Goal: Task Accomplishment & Management: Use online tool/utility

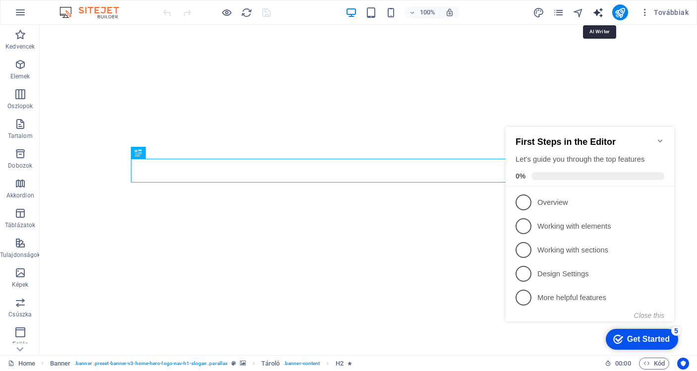
click at [601, 12] on icon "text_generator" at bounding box center [598, 12] width 11 height 11
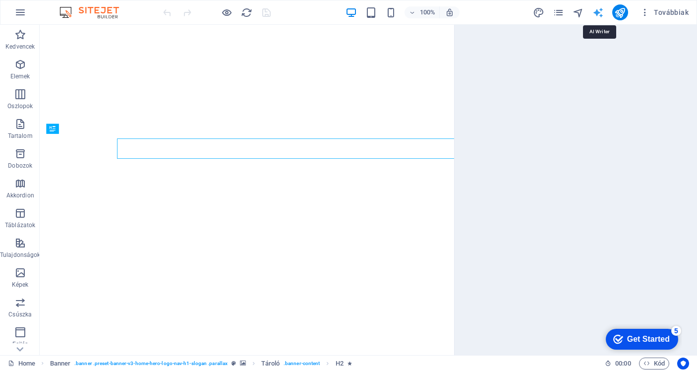
select select "English"
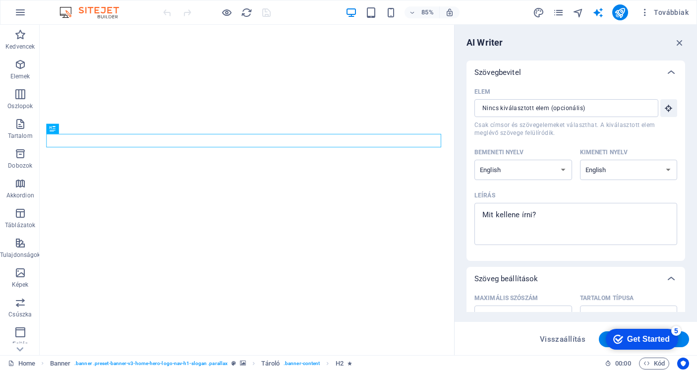
click at [556, 66] on div "Szövegbevitel" at bounding box center [576, 73] width 219 height 24
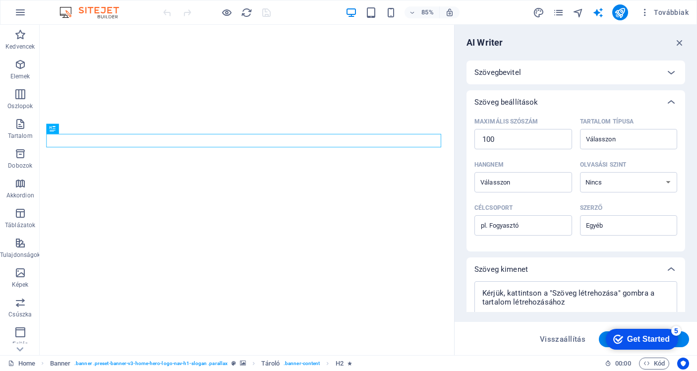
click at [556, 66] on div "Szövegbevitel" at bounding box center [576, 73] width 219 height 24
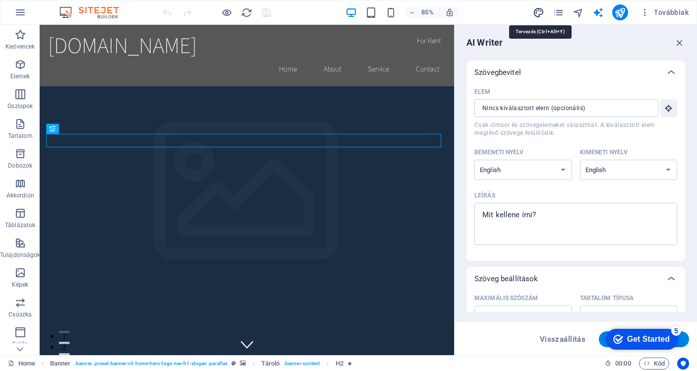
select select "rem"
select select "200"
select select "px"
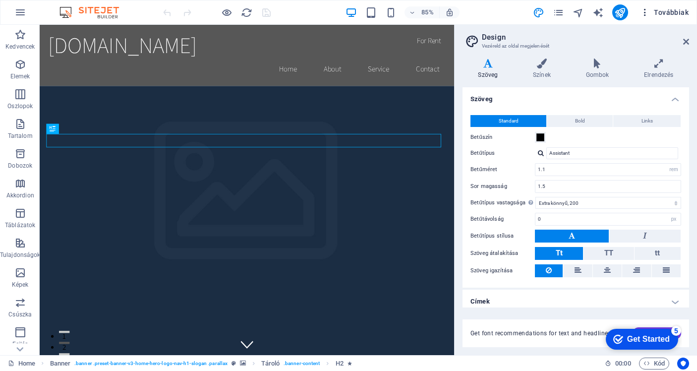
click at [660, 13] on span "Továbbiak" at bounding box center [664, 12] width 49 height 10
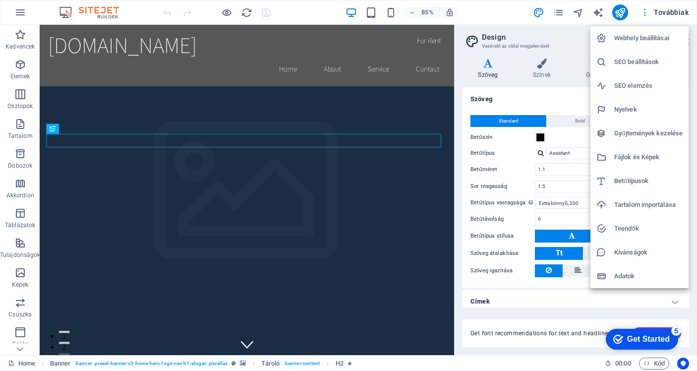
click at [660, 13] on div at bounding box center [348, 185] width 697 height 371
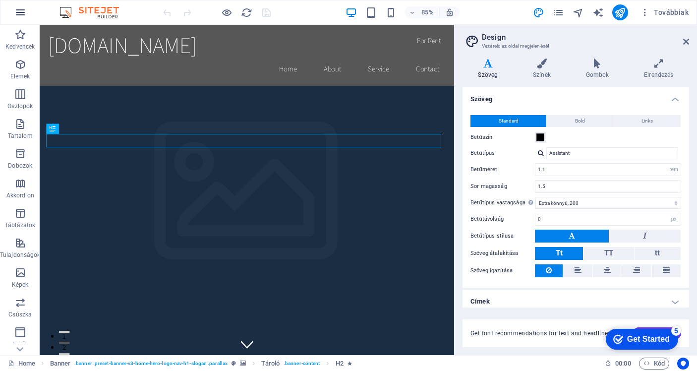
click at [0, 0] on icon "button" at bounding box center [0, 0] width 0 height 0
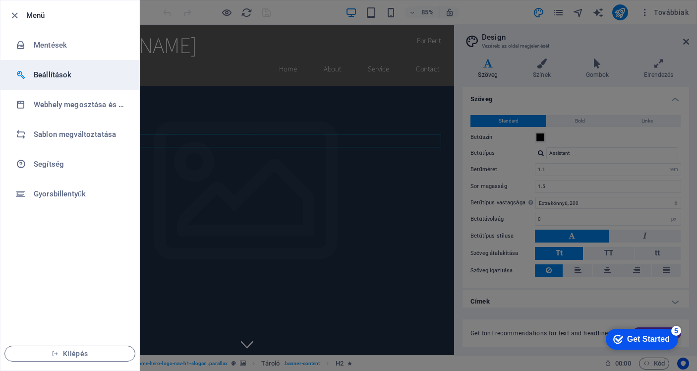
click at [48, 71] on h6 "Beállítások" at bounding box center [80, 75] width 92 height 12
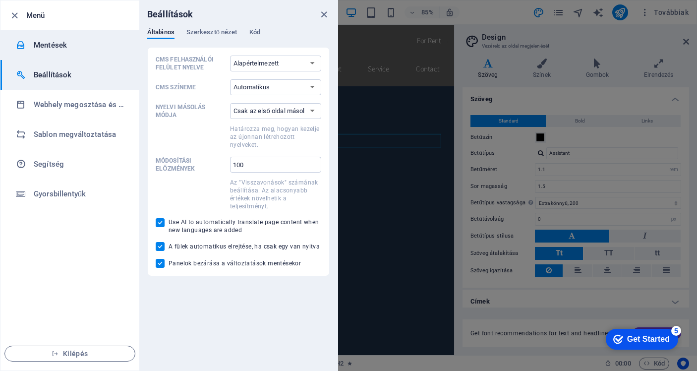
click at [49, 51] on h6 "Mentések" at bounding box center [80, 45] width 92 height 12
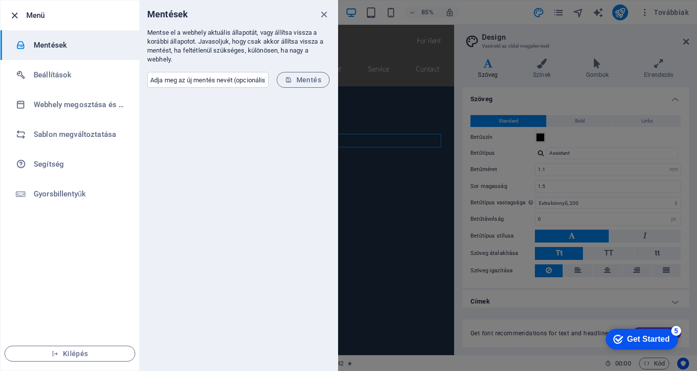
click at [10, 10] on icon "button" at bounding box center [14, 15] width 11 height 11
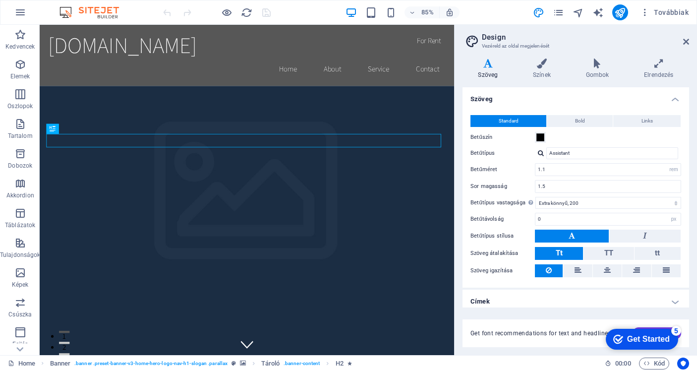
click at [0, 0] on img at bounding box center [0, 0] width 0 height 0
click at [31, 12] on button "button" at bounding box center [20, 12] width 24 height 24
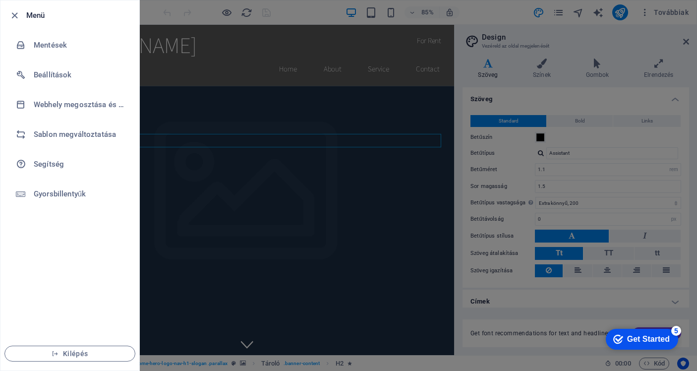
click at [31, 12] on h6 "Menü" at bounding box center [78, 15] width 105 height 12
click at [13, 16] on icon "button" at bounding box center [14, 15] width 11 height 11
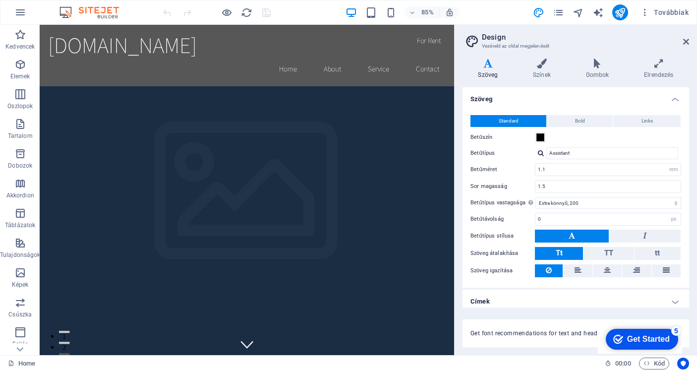
click at [638, 340] on div "Get Started" at bounding box center [648, 339] width 43 height 9
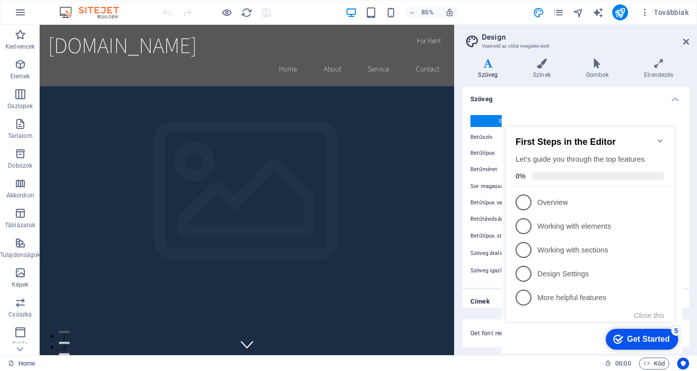
click at [553, 172] on span at bounding box center [598, 176] width 133 height 8
click at [552, 197] on p "Overview - incomplete" at bounding box center [597, 202] width 119 height 10
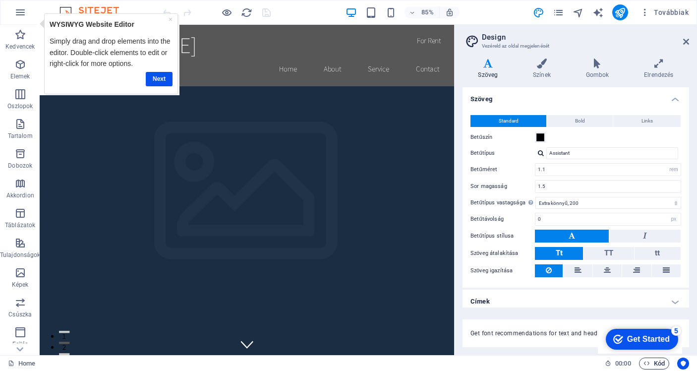
click at [663, 365] on span "Kód" at bounding box center [654, 364] width 21 height 12
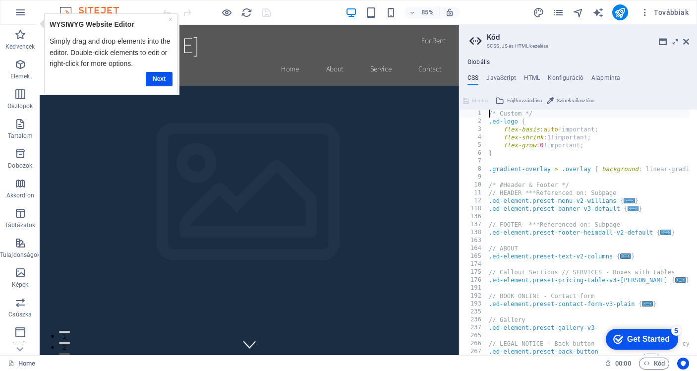
click at [646, 339] on div "Get Started" at bounding box center [648, 339] width 43 height 9
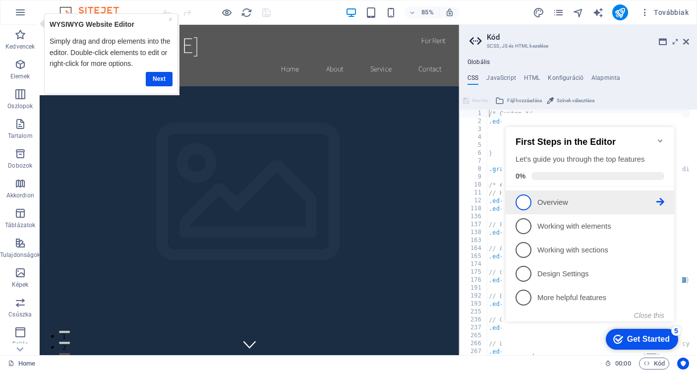
click at [557, 207] on link "1 Overview - incomplete" at bounding box center [590, 202] width 149 height 16
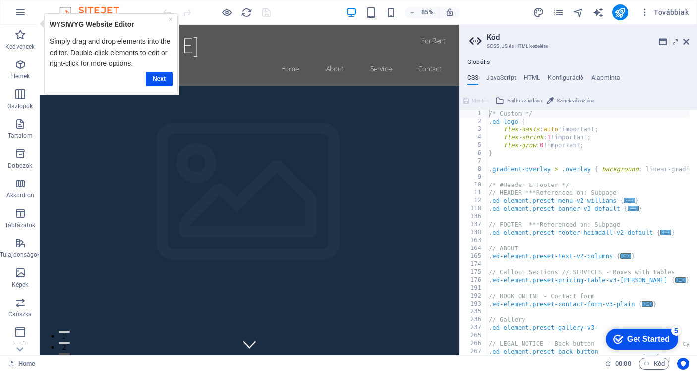
click at [627, 335] on div "Get Started" at bounding box center [648, 339] width 43 height 9
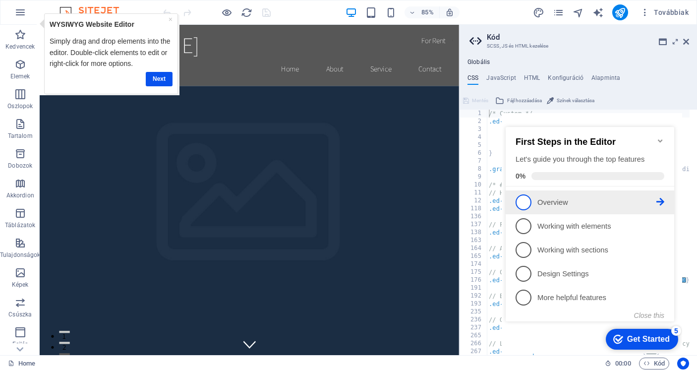
click at [657, 199] on icon at bounding box center [661, 202] width 8 height 8
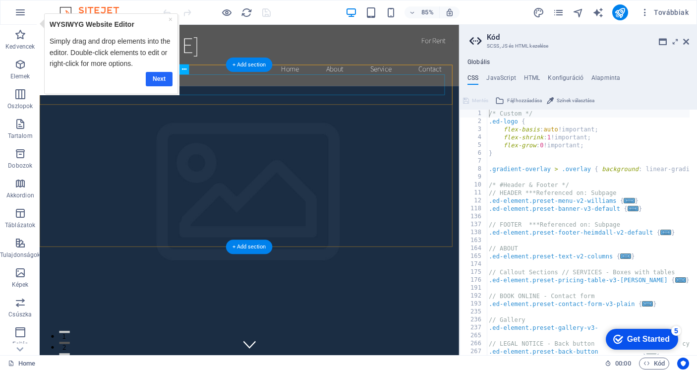
click at [159, 76] on link "Next" at bounding box center [159, 79] width 27 height 14
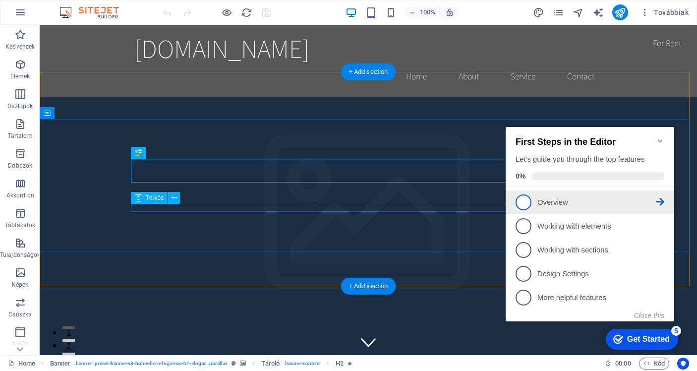
click at [520, 202] on span "1" at bounding box center [524, 202] width 16 height 16
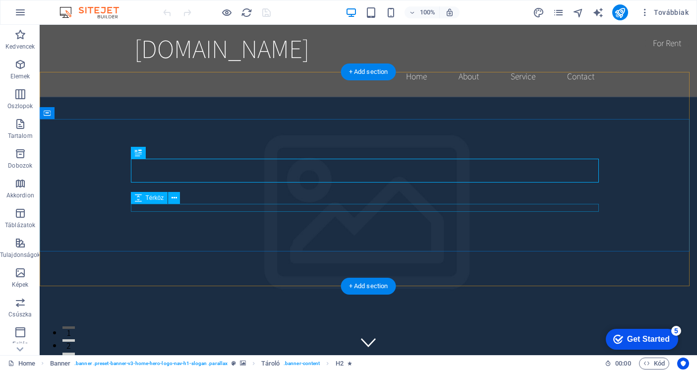
click at [648, 342] on div "Get Started" at bounding box center [648, 339] width 43 height 9
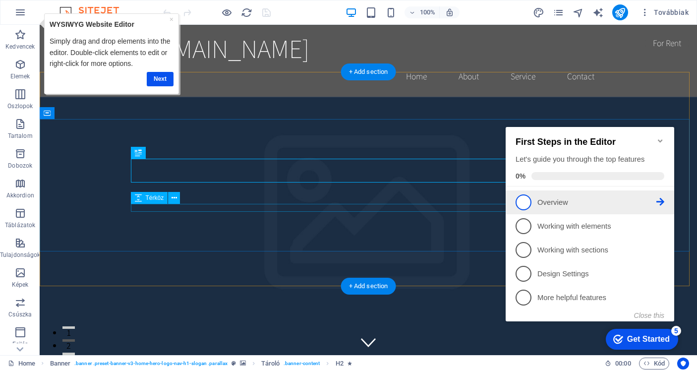
click at [661, 198] on icon at bounding box center [661, 202] width 8 height 8
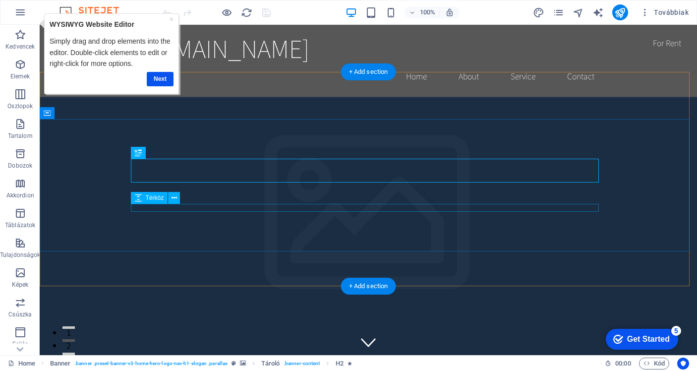
click at [635, 335] on div "Get Started" at bounding box center [648, 339] width 43 height 9
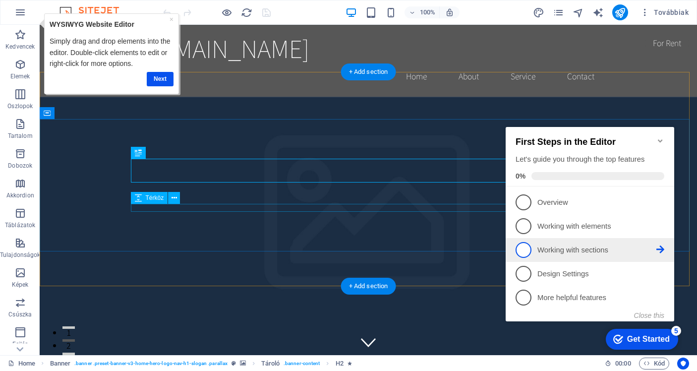
click at [664, 249] on icon at bounding box center [661, 249] width 8 height 8
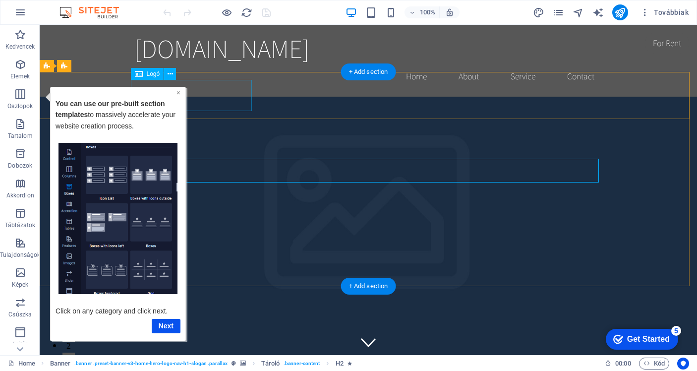
click at [179, 93] on link "×" at bounding box center [179, 92] width 4 height 8
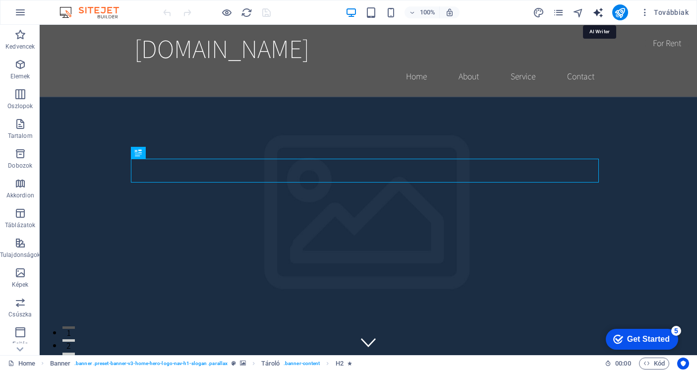
select select "English"
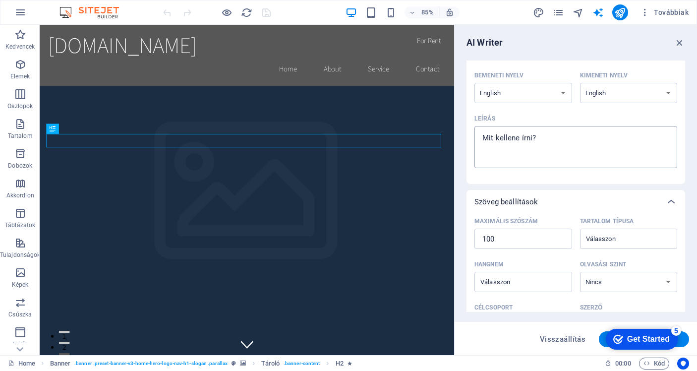
scroll to position [78, 0]
type textarea "x"
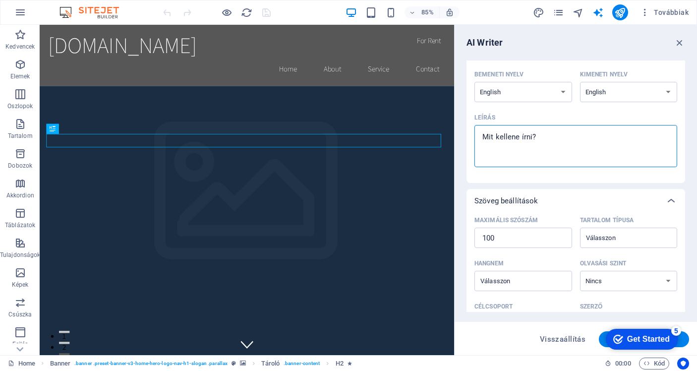
type textarea "c"
type textarea "x"
type textarea "cs"
type textarea "x"
type textarea "csi"
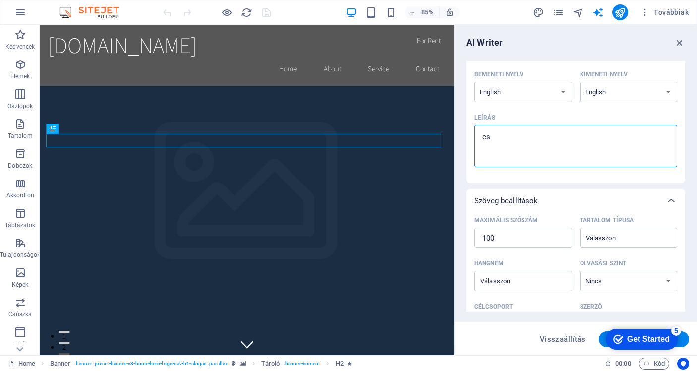
type textarea "x"
type textarea "csin"
type textarea "x"
type textarea "csiná"
type textarea "x"
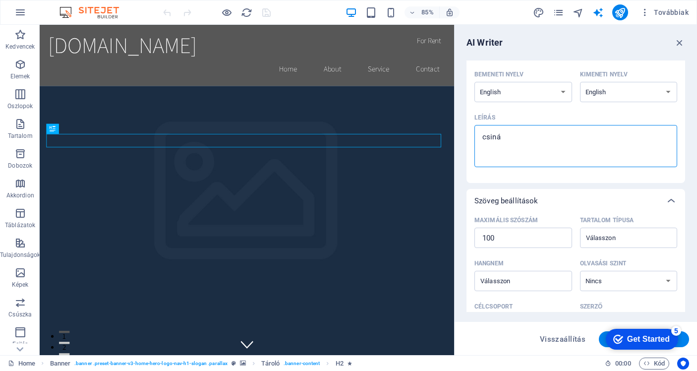
type textarea "csinál"
type textarea "x"
type textarea "csinálj"
type textarea "x"
type textarea "csinálj"
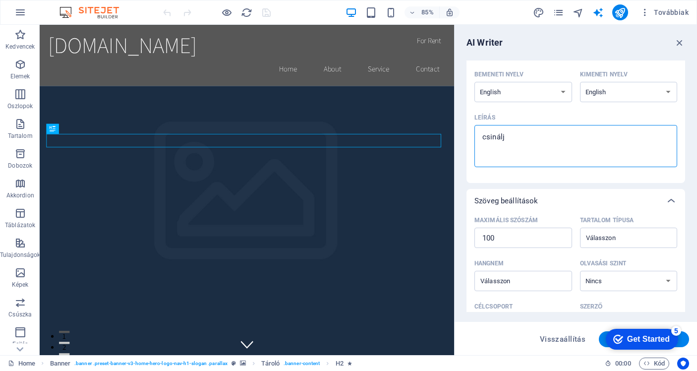
type textarea "x"
type textarea "csinálj e"
type textarea "x"
type textarea "csinálj eg"
type textarea "x"
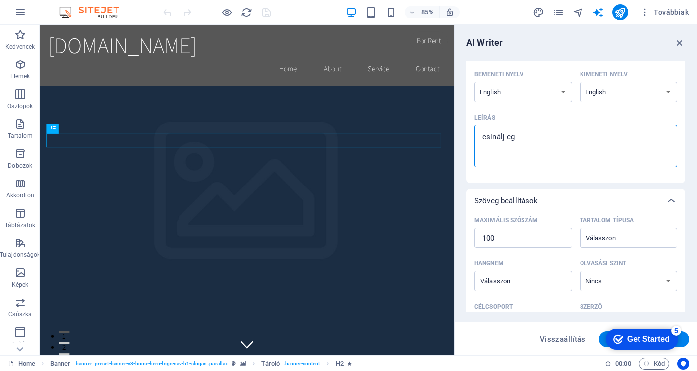
type textarea "csinálj egy"
type textarea "x"
type textarea "csinálj egy"
type textarea "x"
type textarea "csinálj egy j"
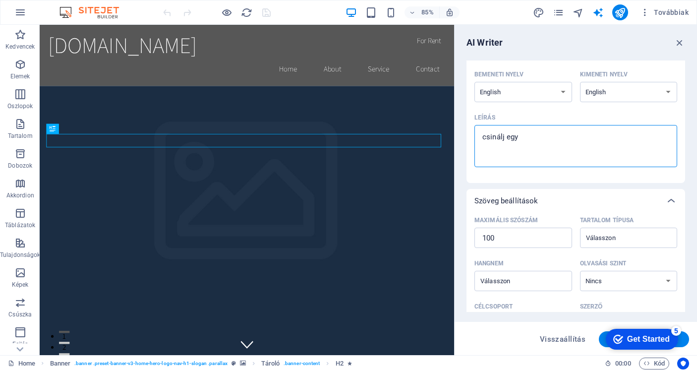
type textarea "x"
type textarea "csinálj egy jó"
type textarea "x"
type textarea "csinálj egy jó"
type textarea "x"
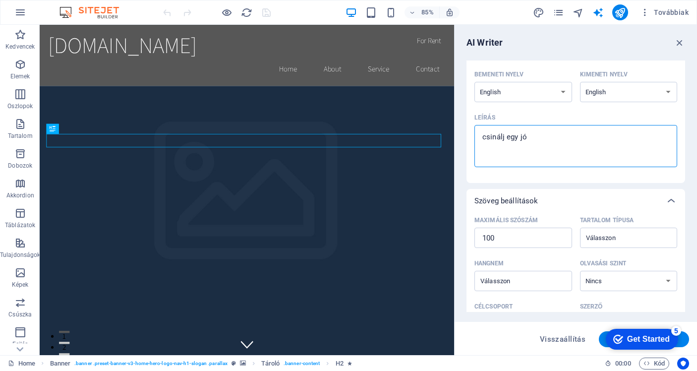
type textarea "csinálj egy jó k"
type textarea "x"
type textarea "csinálj egy jó ki"
type textarea "x"
type textarea "csinálj egy jó kin"
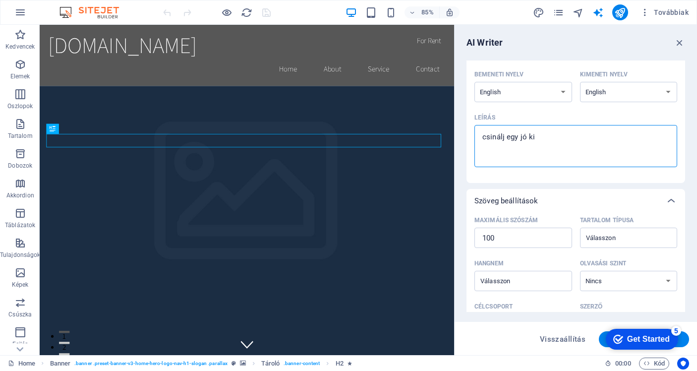
type textarea "x"
type textarea "csinálj egy jó kiné"
type textarea "x"
type textarea "csinálj egy jó kinéz"
type textarea "x"
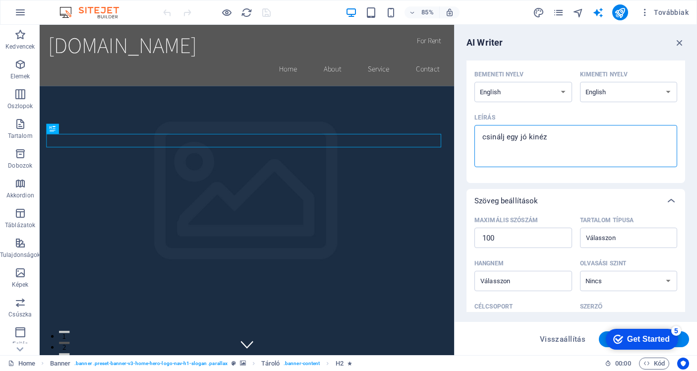
type textarea "csinálj egy jó kinéző"
type textarea "x"
type textarea "csinálj egy jó kinéző"
type textarea "x"
type textarea "csinálj egy jó kinéző o"
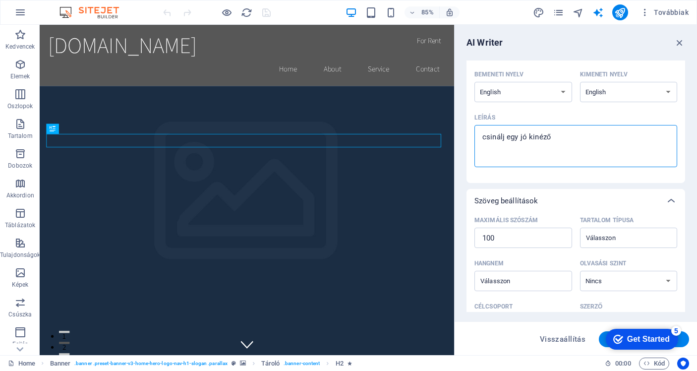
type textarea "x"
type textarea "csinálj egy jó kinéző ol"
type textarea "x"
type textarea "csinálj egy jó kinéző old"
type textarea "x"
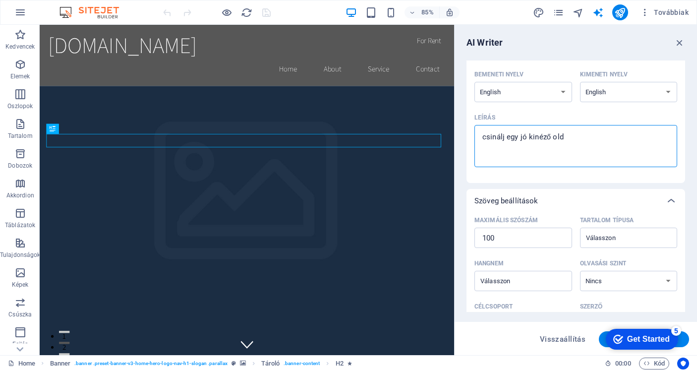
type textarea "csinálj egy jó kinéző olda"
type textarea "x"
type textarea "csinálj egy jó kinéző oldal"
type textarea "x"
type textarea "csinálj egy jó kinéző oldalt"
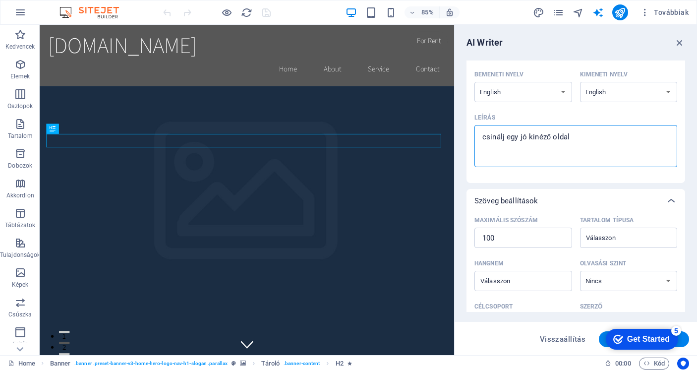
type textarea "x"
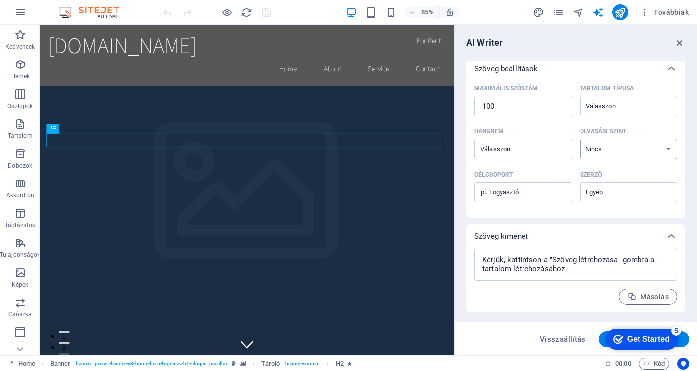
scroll to position [209, 0]
type textarea "csinálj egy jó kinéző oldalt"
type textarea "x"
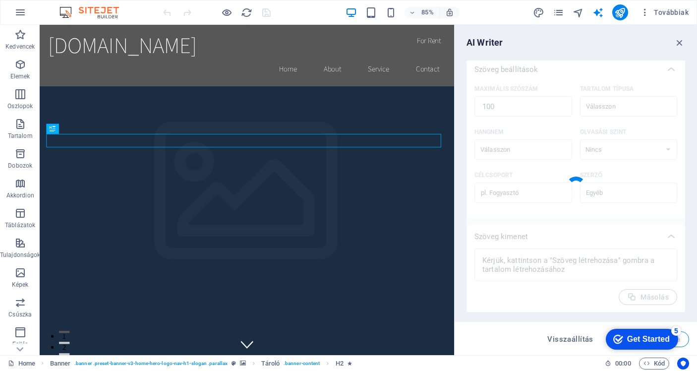
type textarea "x"
type textarea "Create an eye-catching and visually appealing website that captivates visitors.…"
type textarea "x"
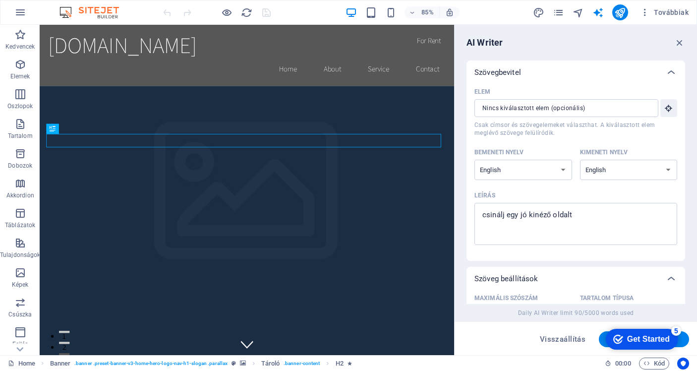
scroll to position [0, 0]
select select "Hungarian"
click at [558, 187] on div "Bemeneti nyelv Albanian Arabic Armenian Awadhi Azerbaijani Bashkir Basque Belar…" at bounding box center [576, 166] width 203 height 43
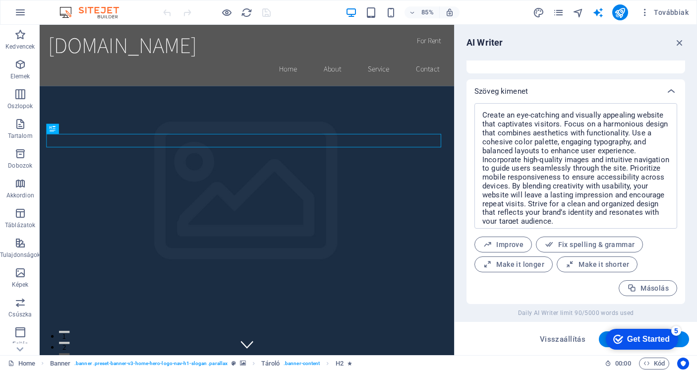
scroll to position [354, 0]
click at [514, 245] on span "Improve" at bounding box center [503, 245] width 41 height 9
type textarea "x"
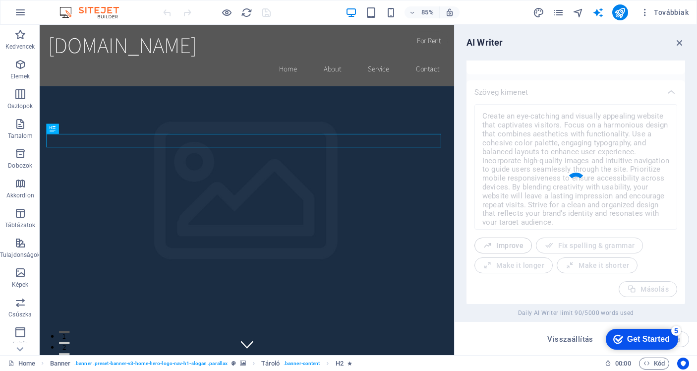
type textarea "x"
type textarea "Design a captivating and visually striking website that enthralls visitors. Emp…"
type textarea "x"
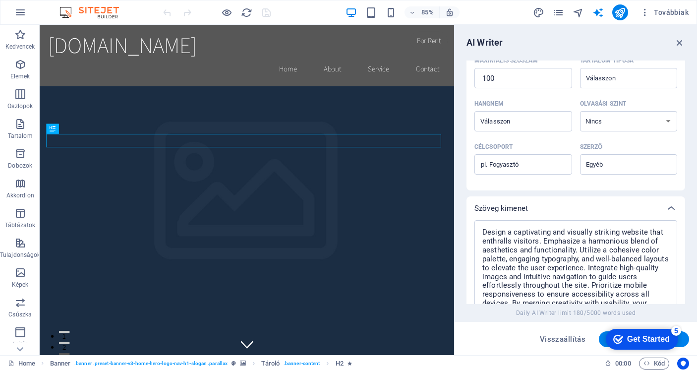
scroll to position [221, 0]
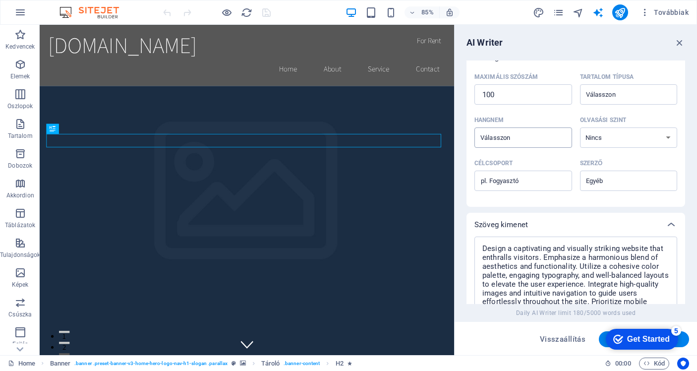
click at [529, 136] on input "Hangnem ​" at bounding box center [515, 137] width 75 height 14
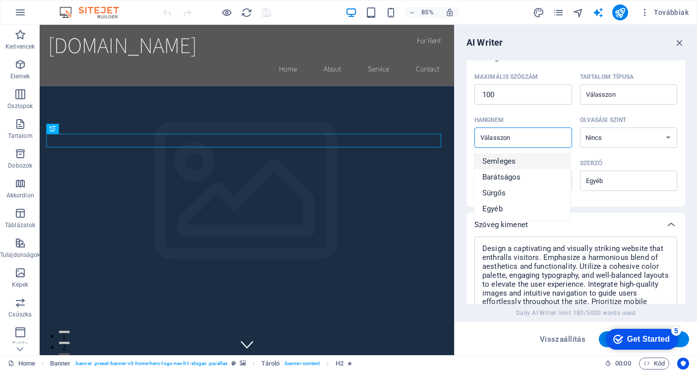
click at [522, 136] on input "Hangnem ​" at bounding box center [515, 137] width 75 height 14
click at [0, 0] on input "Tartalom típusa ​" at bounding box center [0, 0] width 0 height 0
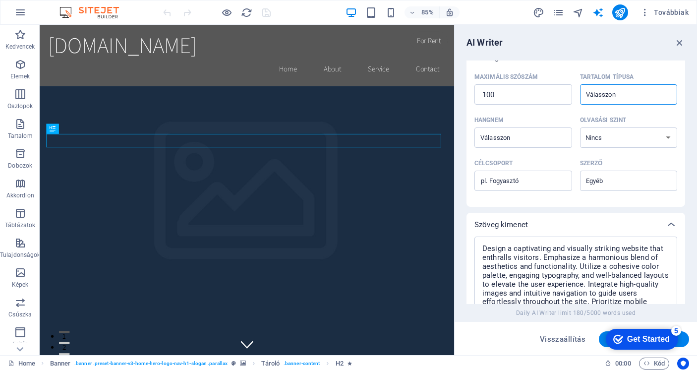
click at [0, 0] on input "Tartalom típusa ​" at bounding box center [0, 0] width 0 height 0
click at [612, 127] on select "Nincs Akadémiai Felnőtt Tini Gyermek" at bounding box center [629, 137] width 98 height 20
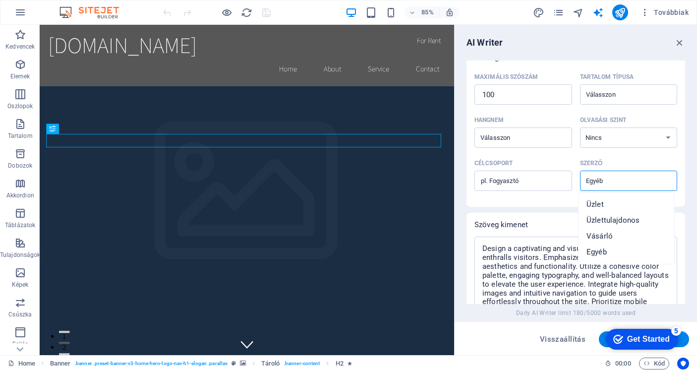
click at [645, 340] on div "Get Started" at bounding box center [648, 339] width 43 height 9
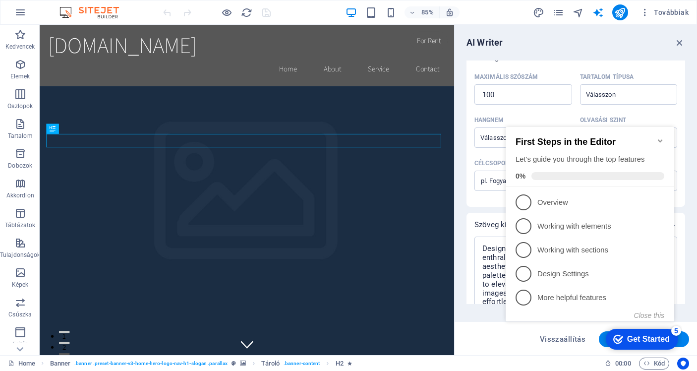
click at [663, 138] on icon "Minimize checklist" at bounding box center [661, 141] width 8 height 8
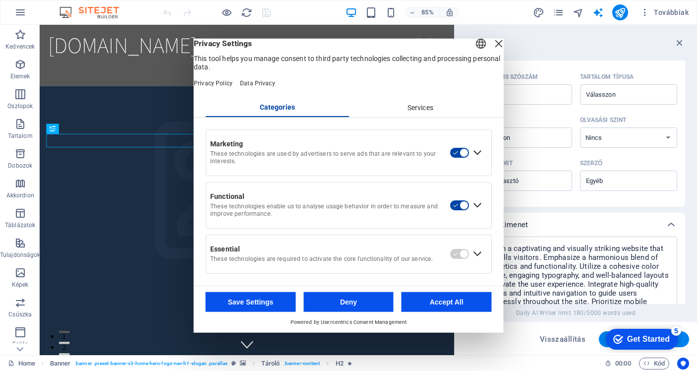
click at [492, 51] on div "Close Layer" at bounding box center [499, 44] width 14 height 14
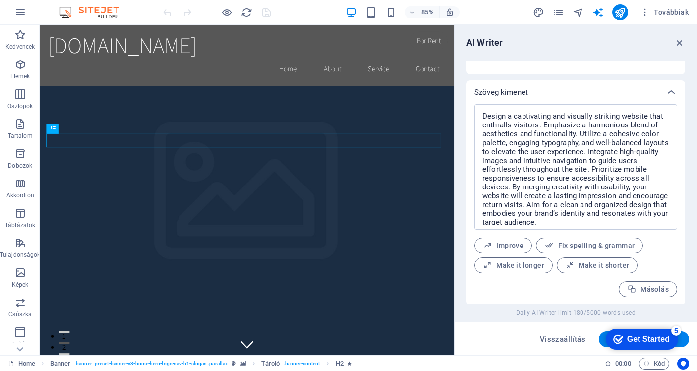
scroll to position [0, 0]
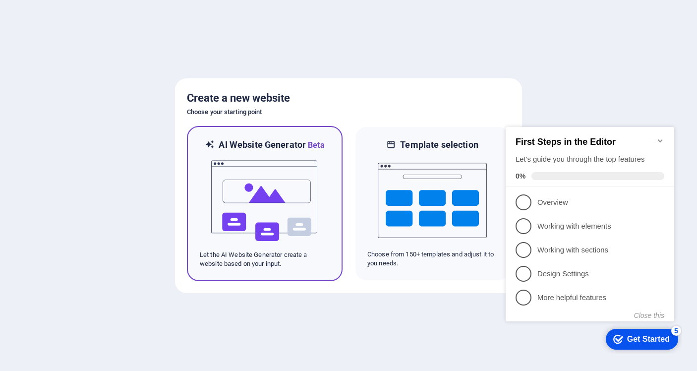
click at [277, 182] on img at bounding box center [264, 200] width 109 height 99
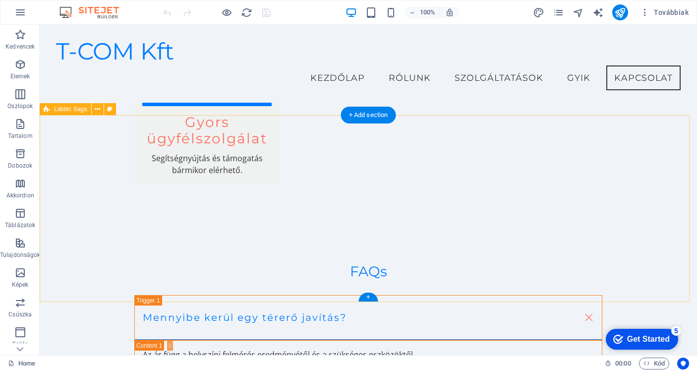
scroll to position [1624, 0]
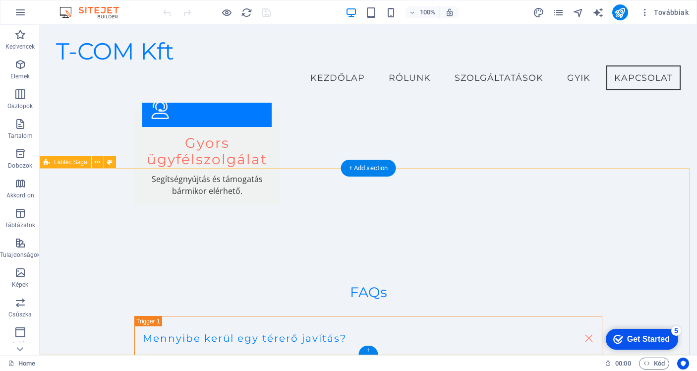
drag, startPoint x: 251, startPoint y: 185, endPoint x: 305, endPoint y: 194, distance: 54.3
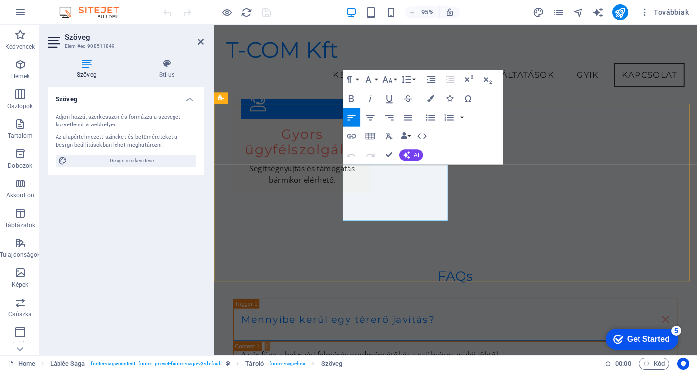
scroll to position [1621, 0]
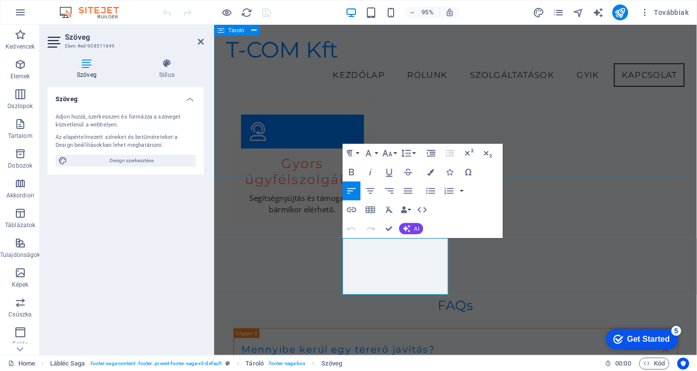
drag, startPoint x: 353, startPoint y: 180, endPoint x: 403, endPoint y: 185, distance: 50.9
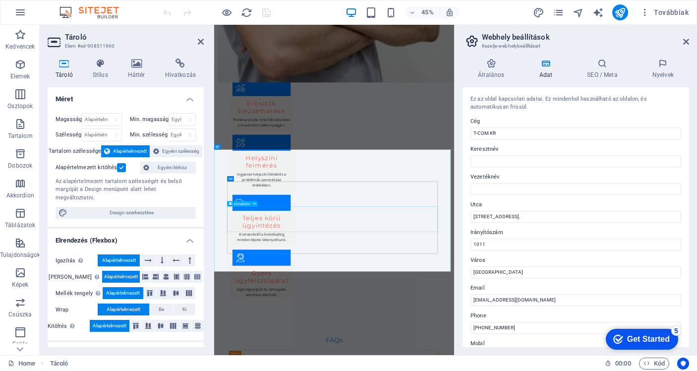
scroll to position [1616, 0]
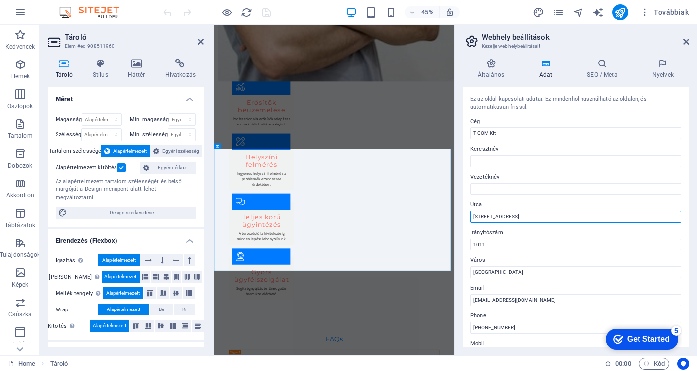
click at [488, 217] on input "Fő utca 123." at bounding box center [576, 217] width 211 height 12
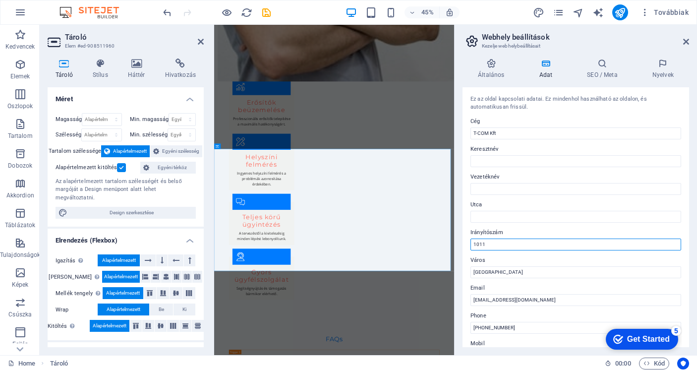
click at [480, 244] on input "1011" at bounding box center [576, 245] width 211 height 12
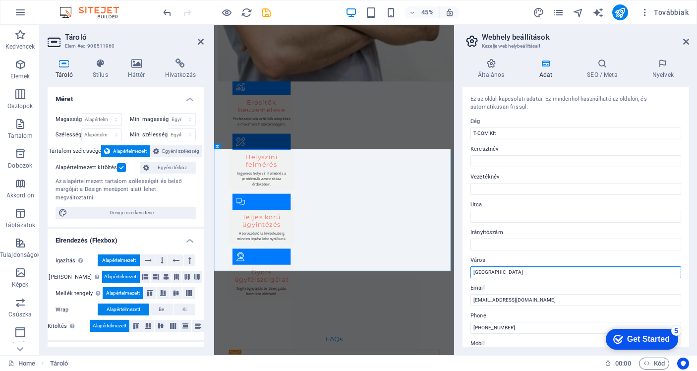
click at [490, 275] on input "[GEOGRAPHIC_DATA]" at bounding box center [576, 272] width 211 height 12
click at [499, 283] on label "Email" at bounding box center [576, 288] width 211 height 12
click at [499, 294] on input "[EMAIL_ADDRESS][DOMAIN_NAME]" at bounding box center [576, 300] width 211 height 12
click at [662, 64] on icon at bounding box center [663, 64] width 52 height 10
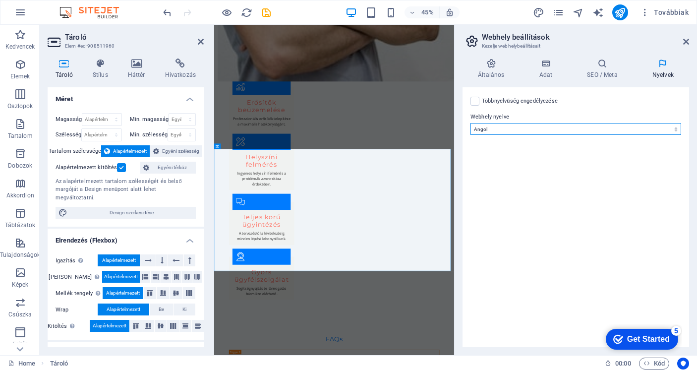
select select "65"
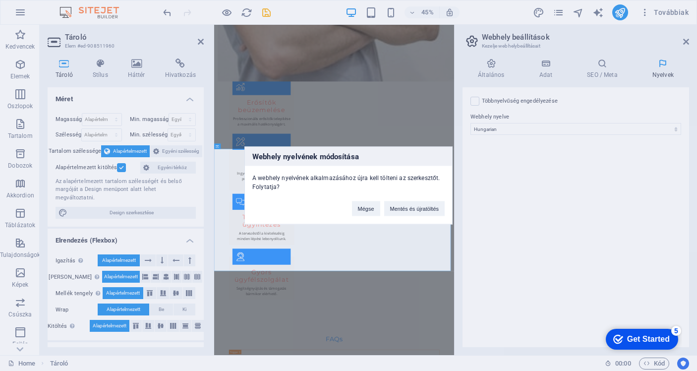
click at [589, 163] on div "Webhely nyelvének módosítása A webhely nyelvének alkalmazásához újra kell tölte…" at bounding box center [348, 185] width 697 height 371
click at [602, 67] on div "Webhely nyelvének módosítása A webhely nyelvének alkalmazásához újra kell tölte…" at bounding box center [348, 185] width 697 height 371
click at [545, 64] on div "Webhely nyelvének módosítása A webhely nyelvének alkalmazásához újra kell tölte…" at bounding box center [348, 185] width 697 height 371
click at [686, 42] on div "Webhely nyelvének módosítása A webhely nyelvének alkalmazásához újra kell tölte…" at bounding box center [348, 185] width 697 height 371
click at [418, 212] on button "Mentés és újratöltés" at bounding box center [414, 208] width 61 height 15
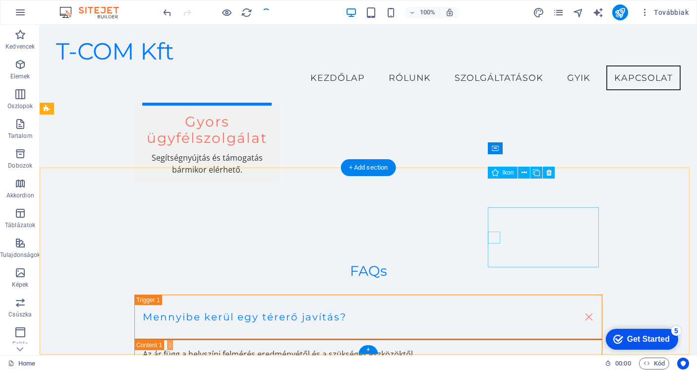
scroll to position [1677, 0]
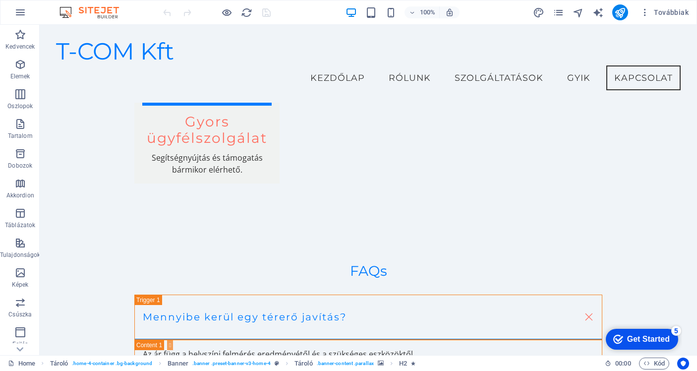
scroll to position [1677, 0]
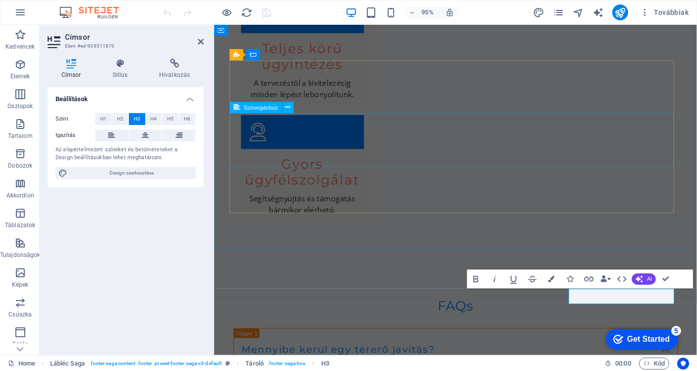
scroll to position [1620, 0]
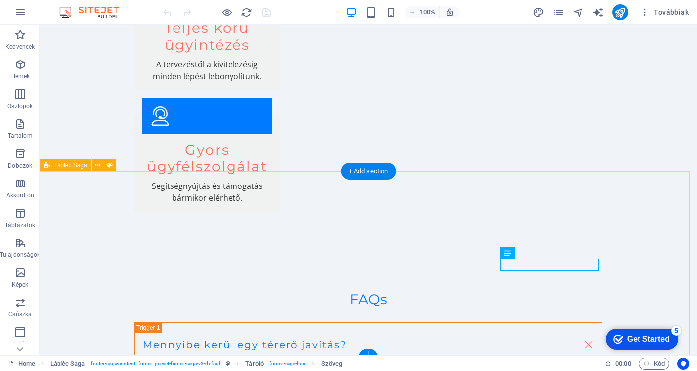
scroll to position [1676, 0]
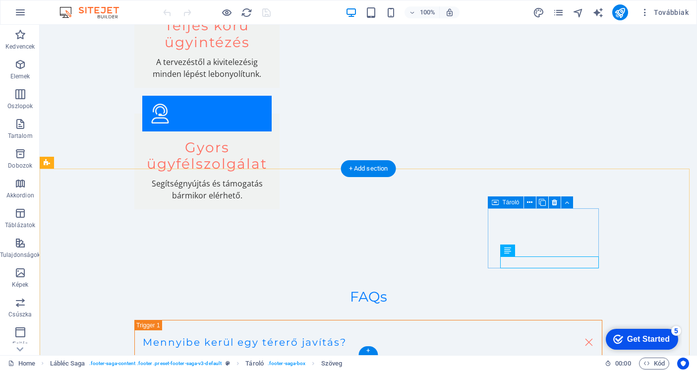
click at [497, 203] on icon at bounding box center [495, 202] width 7 height 12
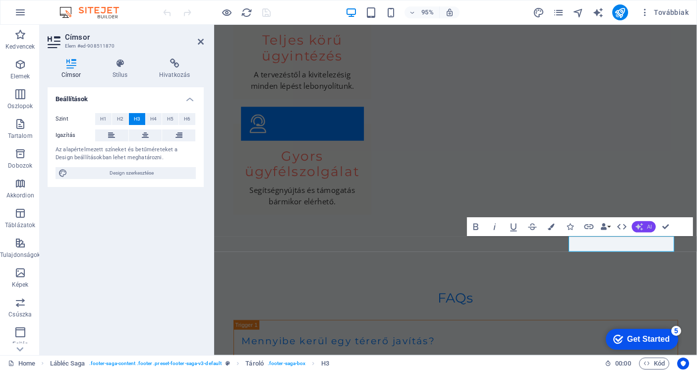
click at [644, 226] on button "AI" at bounding box center [644, 226] width 24 height 11
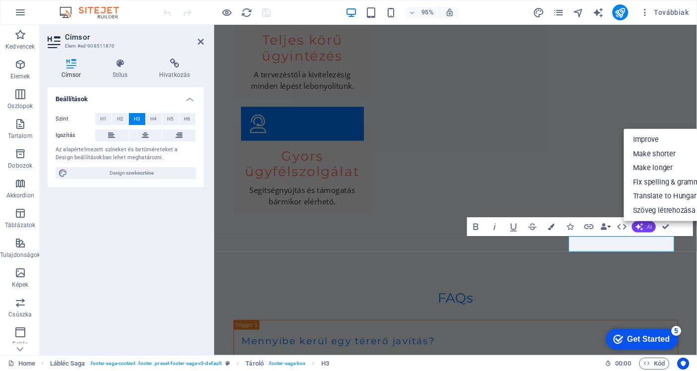
click at [644, 226] on button "AI" at bounding box center [644, 226] width 24 height 11
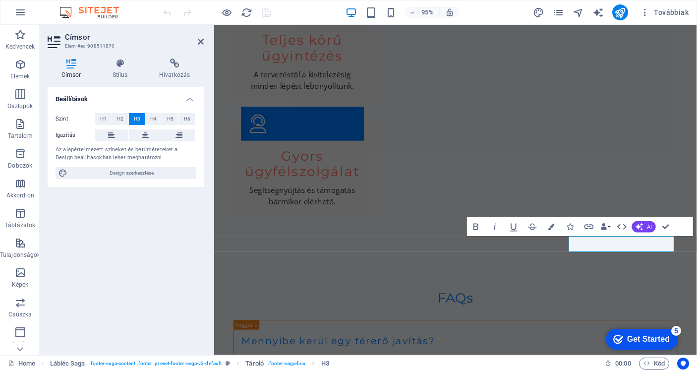
drag, startPoint x: 602, startPoint y: 256, endPoint x: 630, endPoint y: 256, distance: 28.3
drag, startPoint x: 668, startPoint y: 256, endPoint x: 514, endPoint y: 256, distance: 153.7
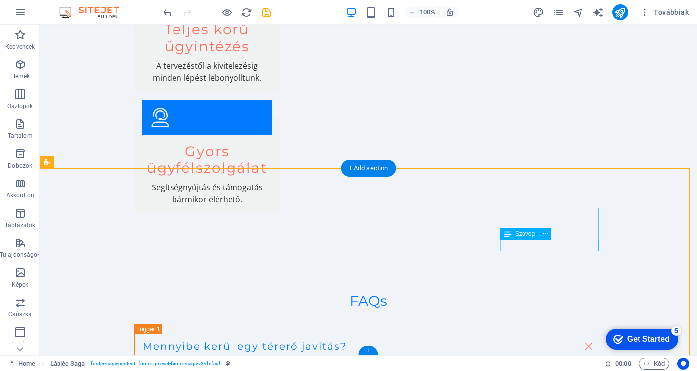
scroll to position [1677, 0]
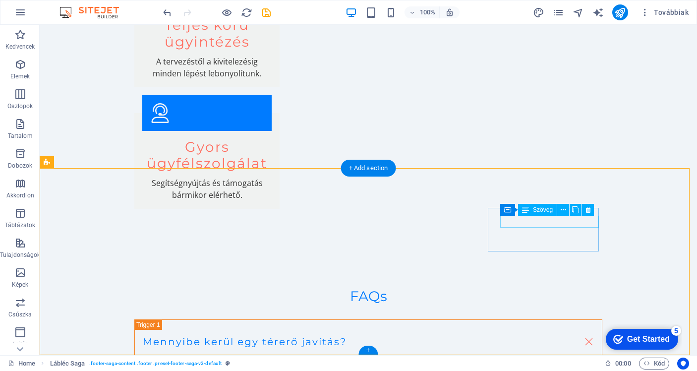
click at [587, 207] on icon at bounding box center [588, 210] width 5 height 10
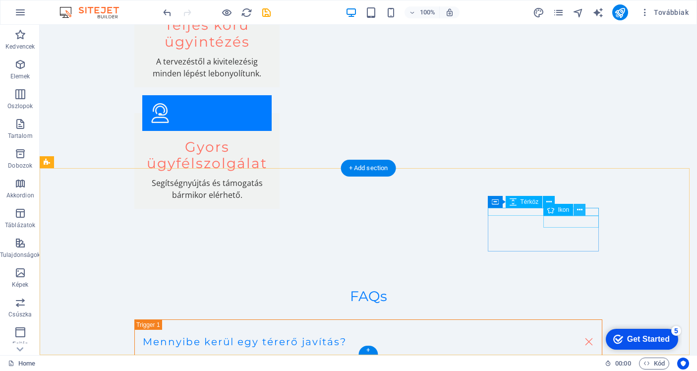
click at [579, 210] on icon at bounding box center [579, 210] width 5 height 10
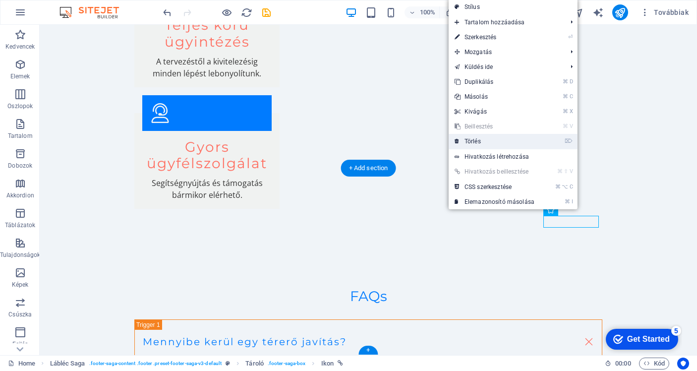
click at [475, 137] on link "⌦ Törlés" at bounding box center [495, 141] width 92 height 15
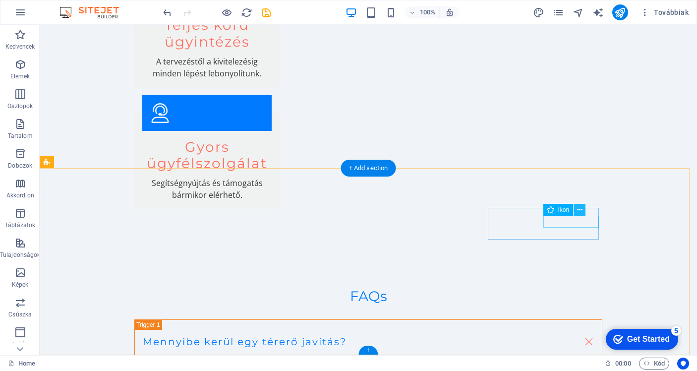
click at [579, 210] on icon at bounding box center [579, 210] width 5 height 10
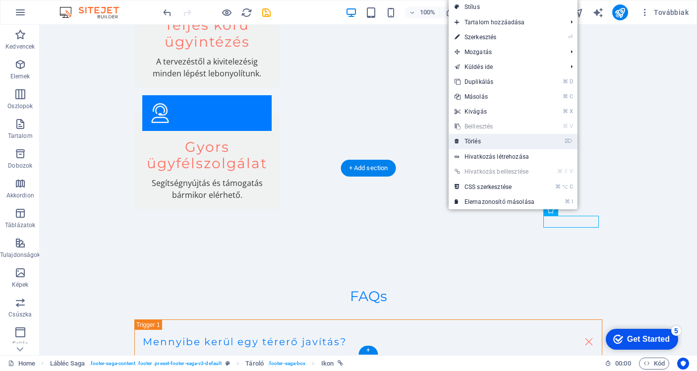
click at [493, 144] on link "⌦ Törlés" at bounding box center [495, 141] width 92 height 15
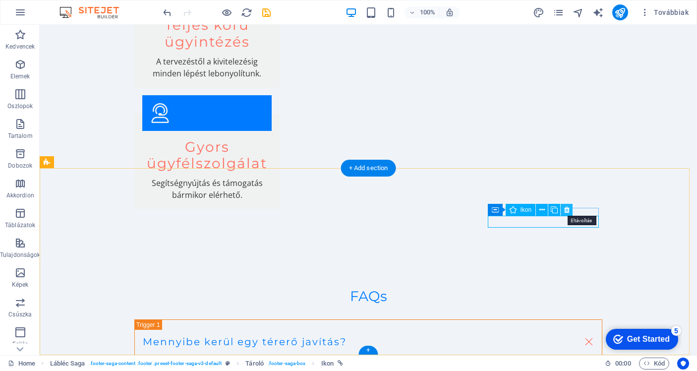
click at [567, 208] on icon at bounding box center [566, 210] width 5 height 10
click at [567, 210] on icon at bounding box center [566, 210] width 5 height 10
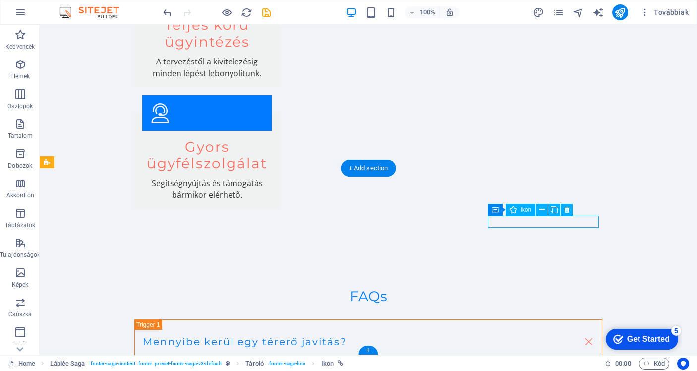
click at [517, 211] on div "Ikon" at bounding box center [521, 210] width 30 height 12
click at [563, 208] on button at bounding box center [567, 210] width 12 height 12
drag, startPoint x: 487, startPoint y: 218, endPoint x: 505, endPoint y: 220, distance: 18.5
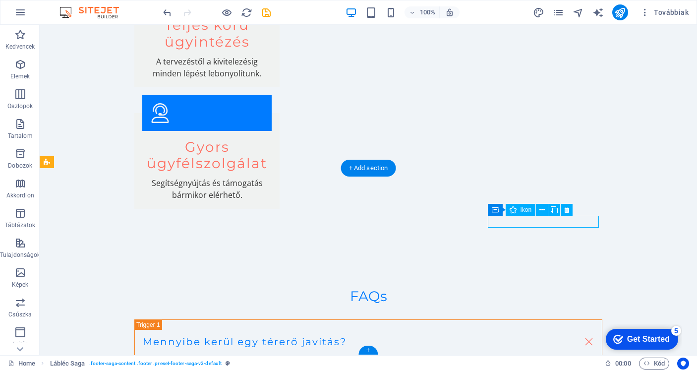
select select "xMidYMid"
select select "px"
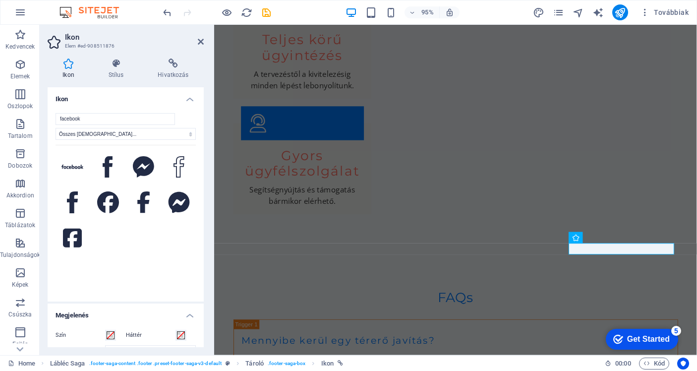
scroll to position [0, 0]
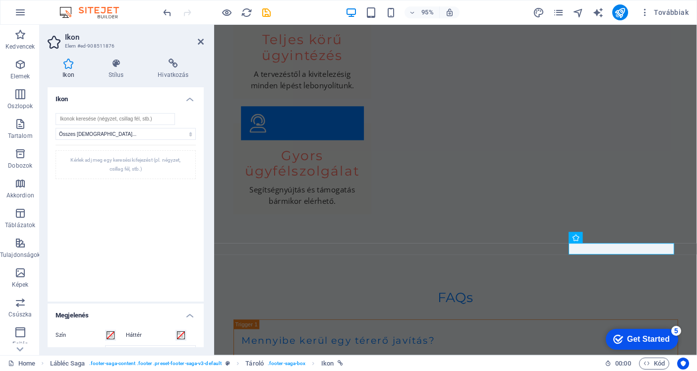
click at [138, 251] on div "Kérlek adj meg egy keresési kifejezést (pl. négyzet, csillag fél, stb.)" at bounding box center [126, 217] width 140 height 144
click at [200, 42] on icon at bounding box center [201, 42] width 6 height 8
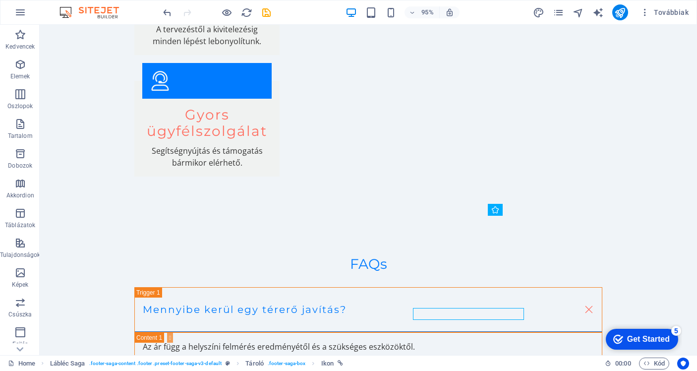
scroll to position [1624, 0]
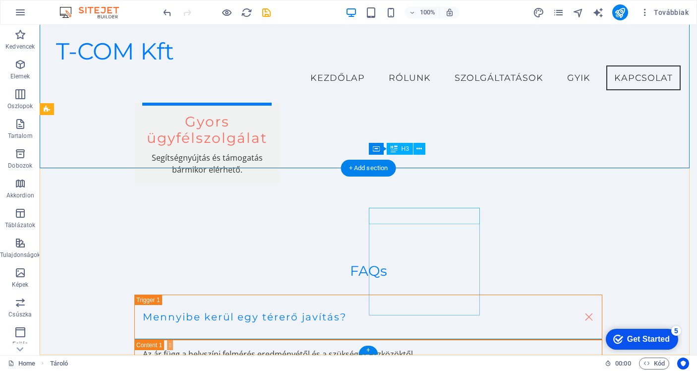
scroll to position [1677, 0]
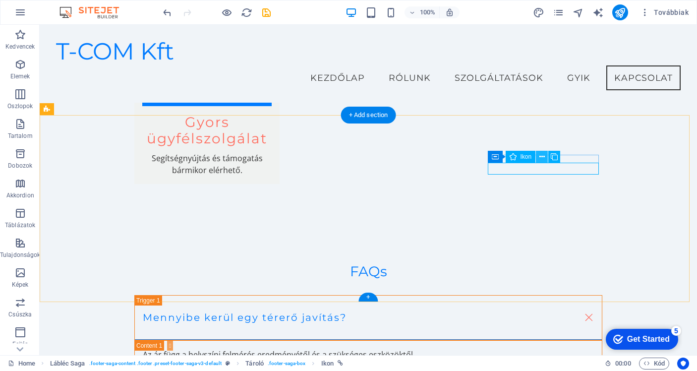
click at [542, 156] on icon at bounding box center [542, 157] width 5 height 10
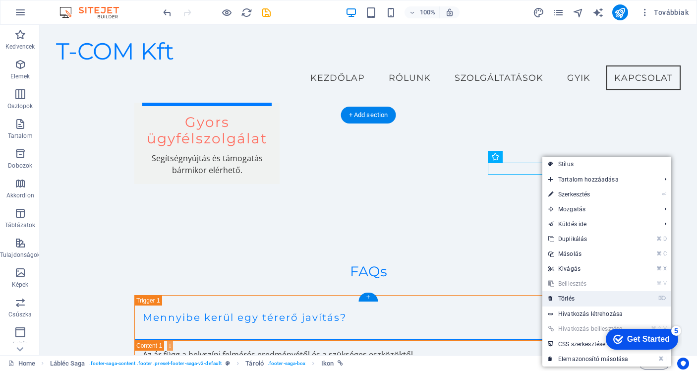
click at [566, 296] on link "⌦ Törlés" at bounding box center [589, 298] width 92 height 15
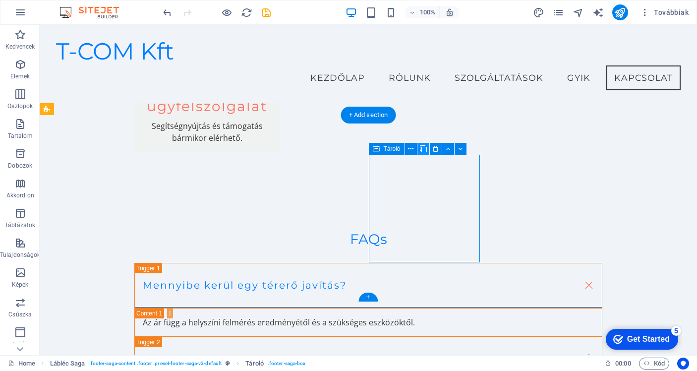
drag, startPoint x: 376, startPoint y: 148, endPoint x: 425, endPoint y: 145, distance: 49.2
click at [425, 145] on div "Tároló" at bounding box center [421, 149] width 104 height 12
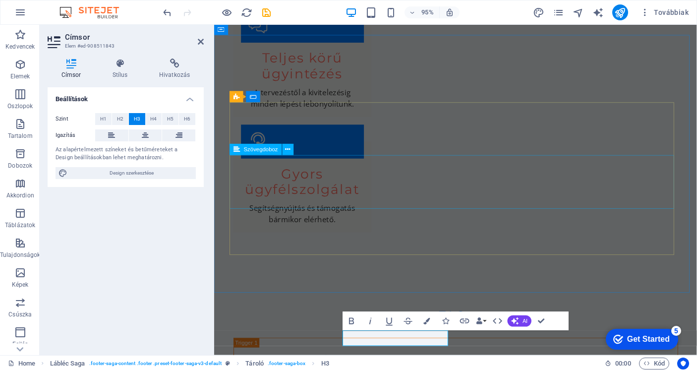
scroll to position [1665, 0]
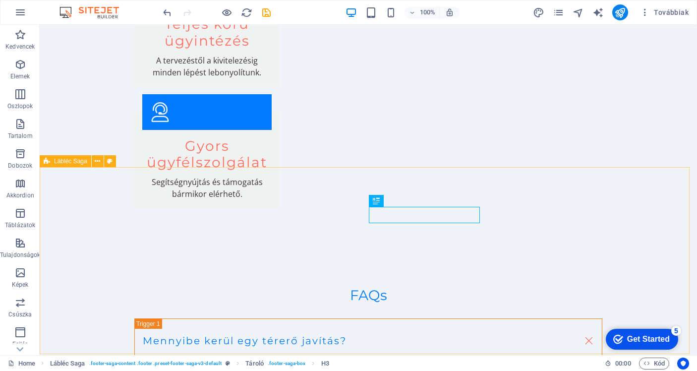
scroll to position [1677, 0]
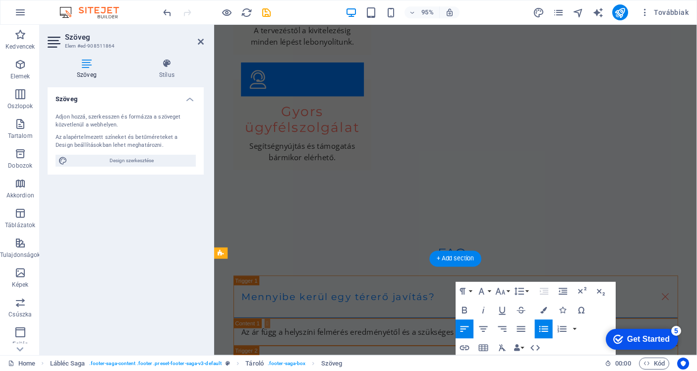
scroll to position [1699, 0]
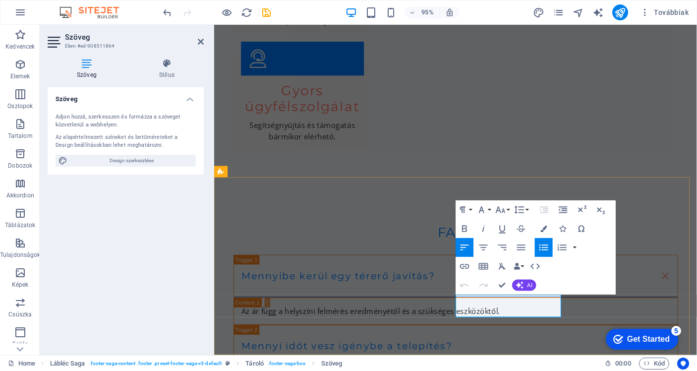
drag, startPoint x: 518, startPoint y: 315, endPoint x: 450, endPoint y: 311, distance: 68.1
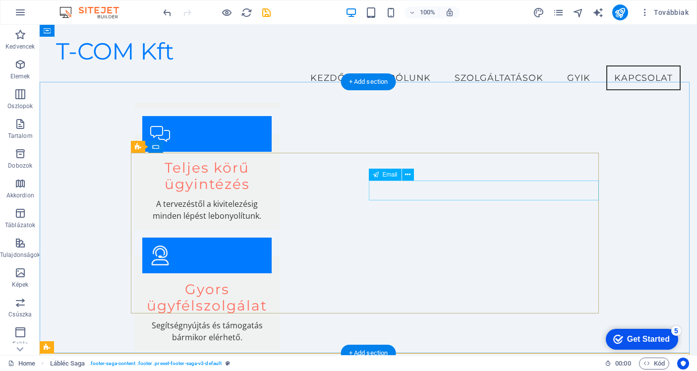
scroll to position [1438, 0]
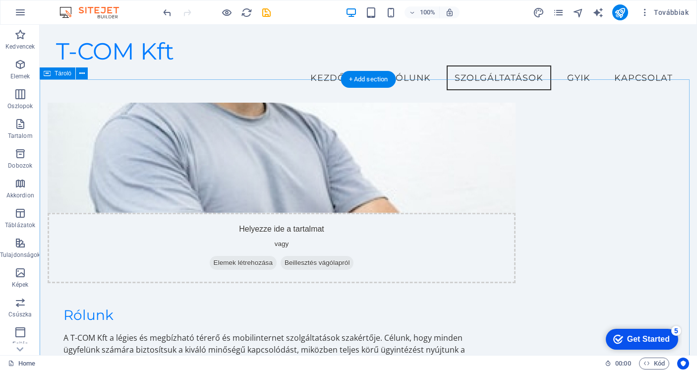
scroll to position [576, 0]
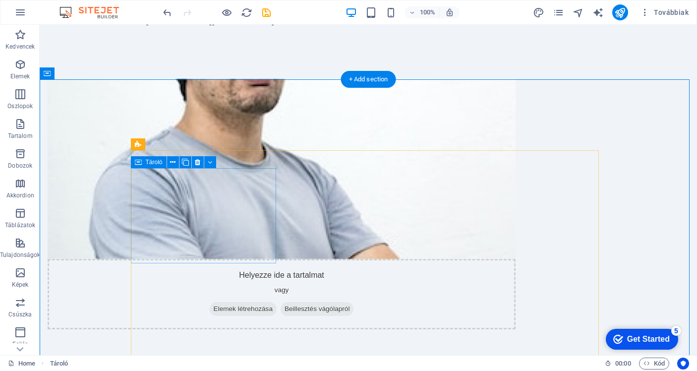
scroll to position [590, 0]
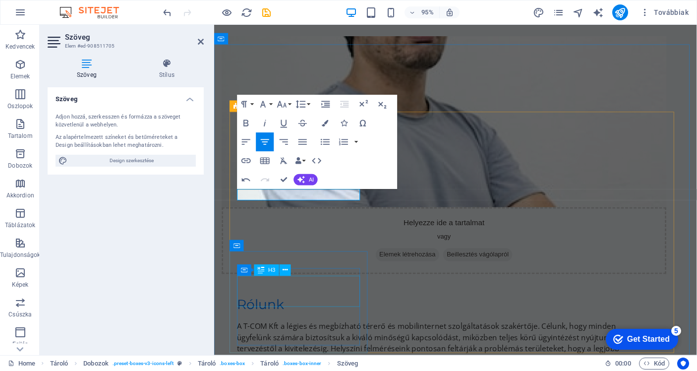
scroll to position [654, 0]
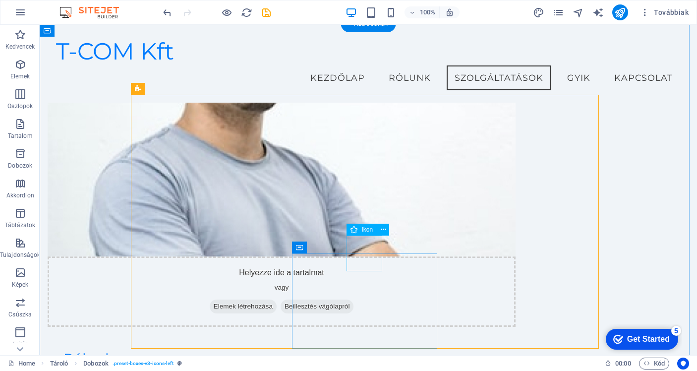
scroll to position [564, 0]
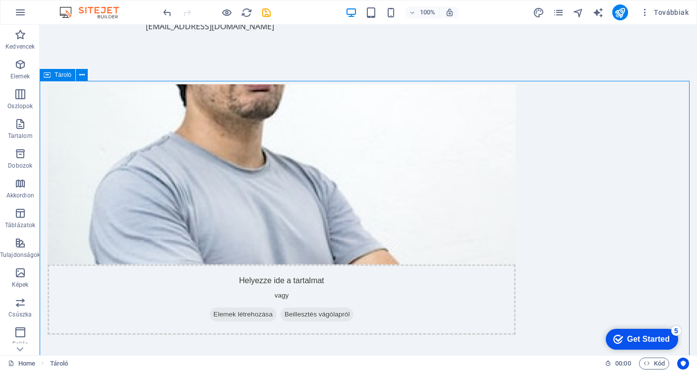
scroll to position [583, 0]
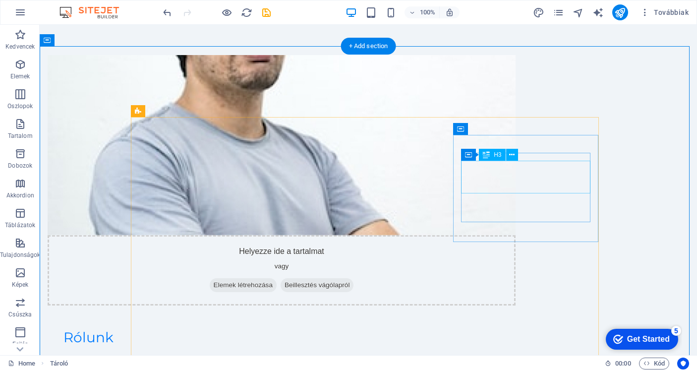
scroll to position [612, 0]
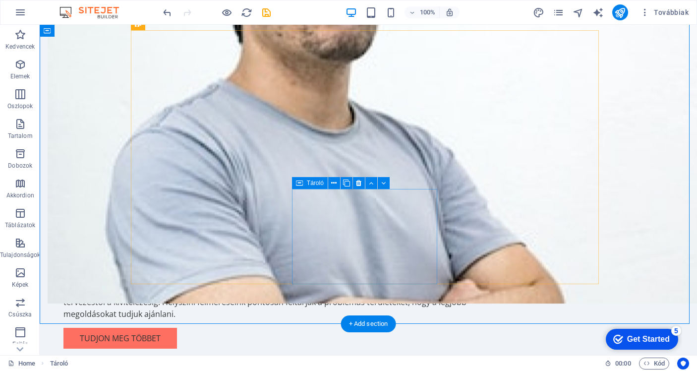
scroll to position [696, 0]
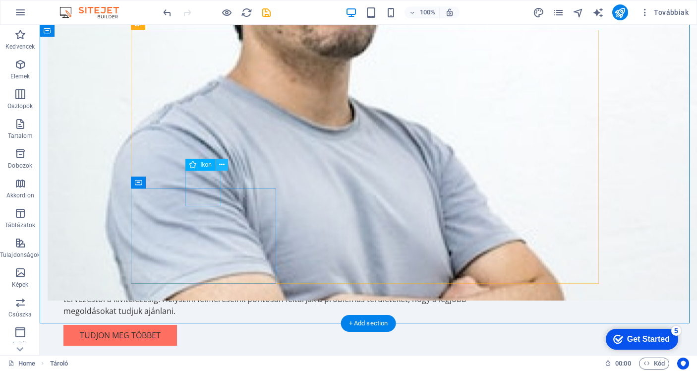
click at [220, 166] on icon at bounding box center [221, 165] width 5 height 10
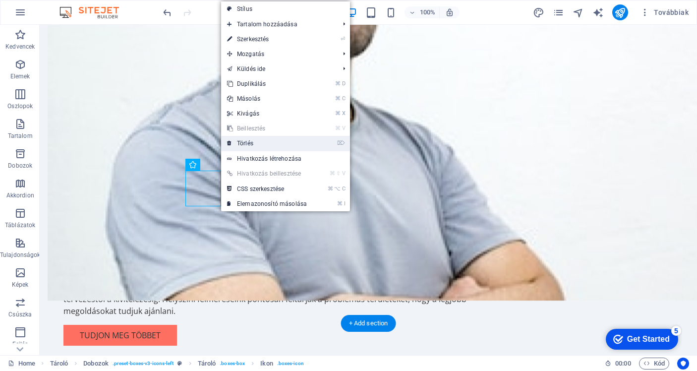
click at [249, 148] on link "⌦ Törlés" at bounding box center [267, 143] width 92 height 15
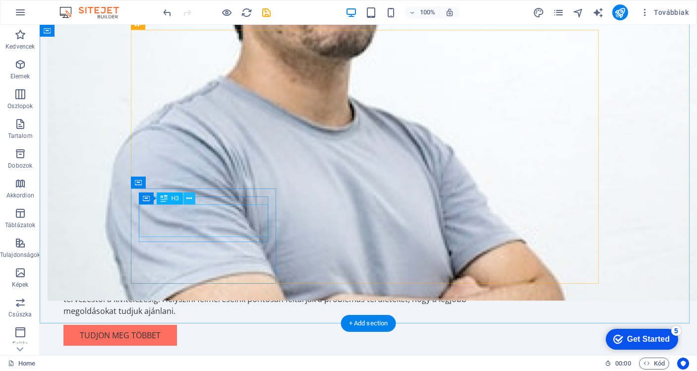
click at [189, 197] on icon at bounding box center [188, 198] width 5 height 10
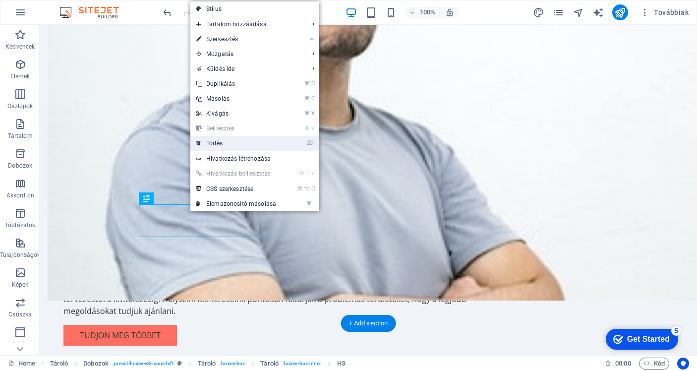
click at [213, 141] on link "⌦ Törlés" at bounding box center [236, 143] width 92 height 15
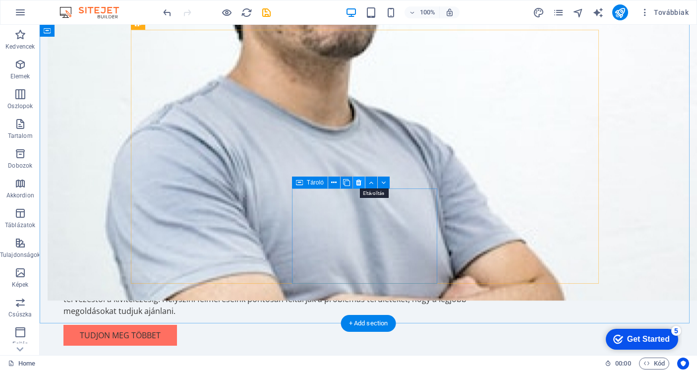
click at [360, 183] on icon at bounding box center [358, 183] width 5 height 10
click at [383, 167] on icon at bounding box center [383, 165] width 5 height 10
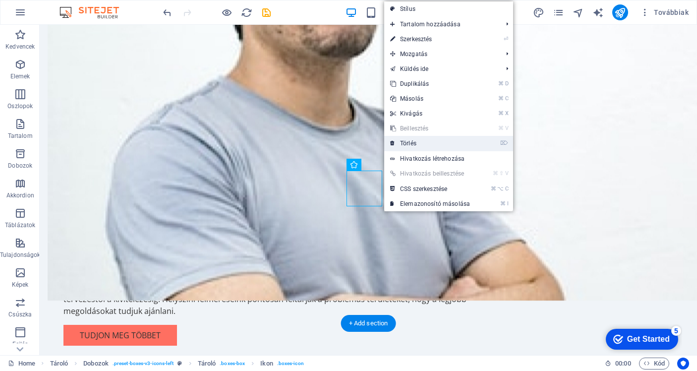
click at [406, 143] on link "⌦ Törlés" at bounding box center [430, 143] width 92 height 15
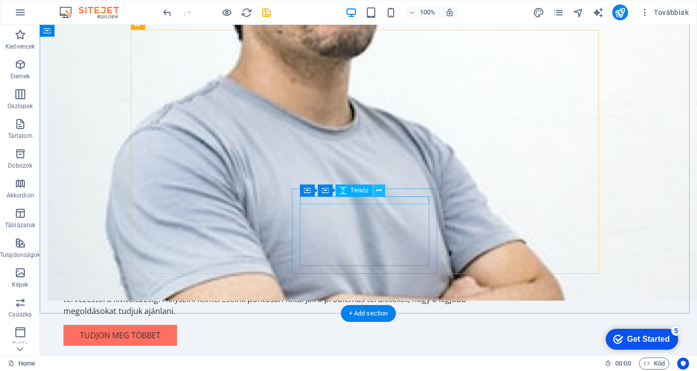
click at [379, 191] on icon at bounding box center [378, 190] width 5 height 10
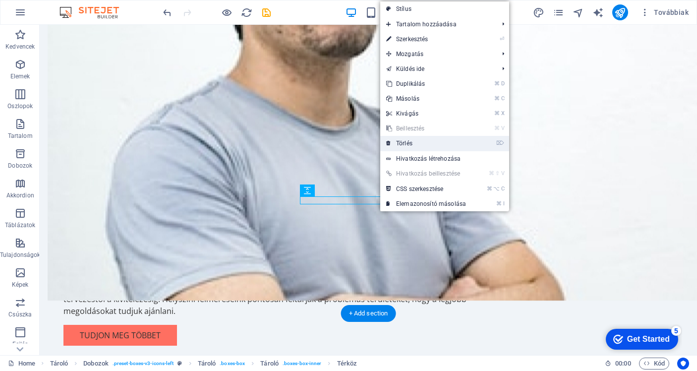
click at [407, 137] on link "⌦ Törlés" at bounding box center [426, 143] width 92 height 15
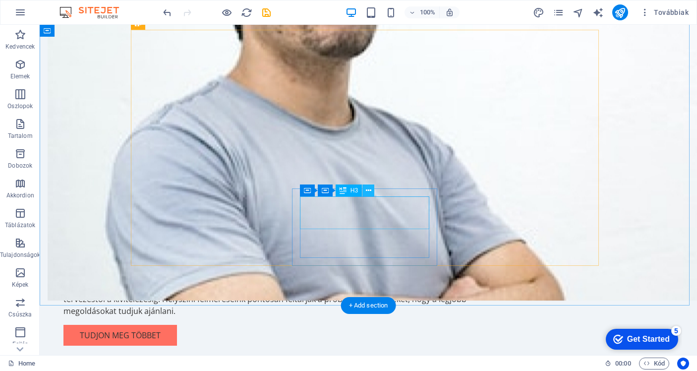
click at [369, 193] on icon at bounding box center [368, 190] width 5 height 10
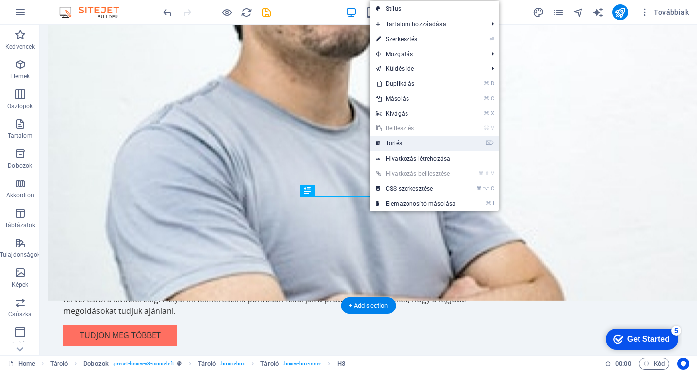
click at [394, 144] on link "⌦ Törlés" at bounding box center [416, 143] width 92 height 15
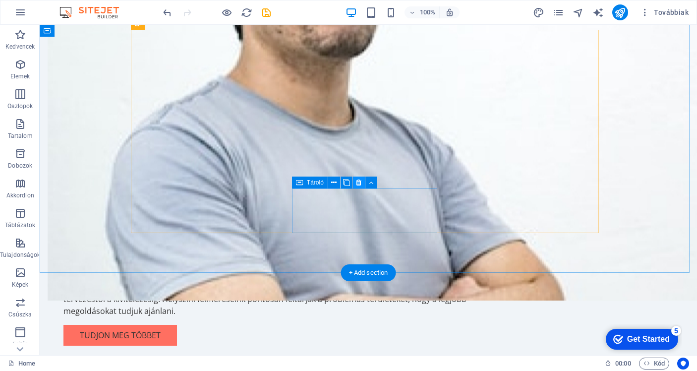
click at [363, 185] on button at bounding box center [359, 183] width 12 height 12
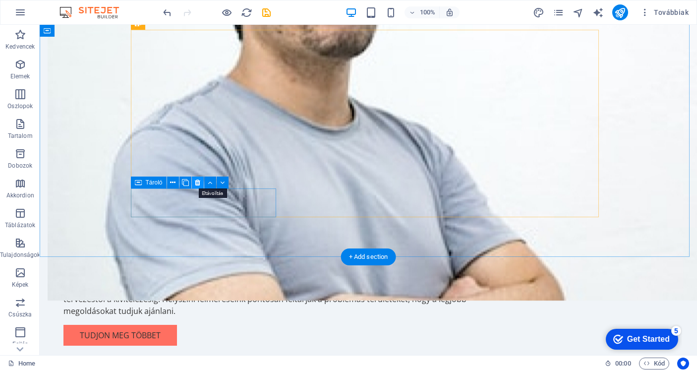
click at [198, 185] on icon at bounding box center [197, 183] width 5 height 10
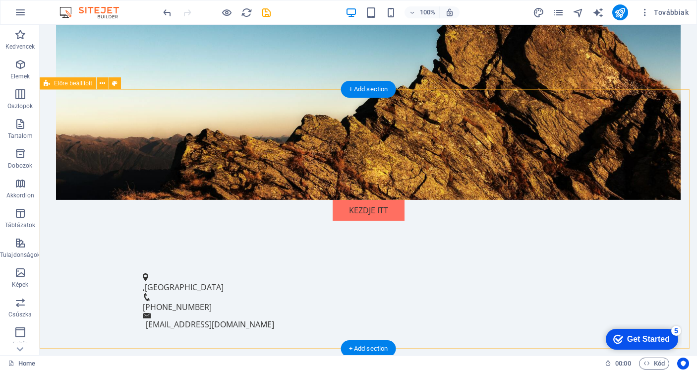
scroll to position [254, 0]
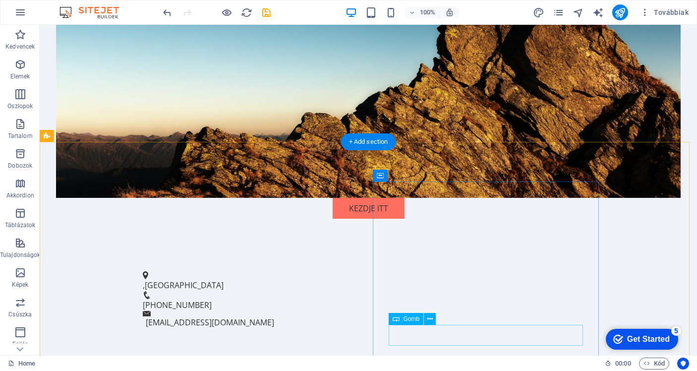
click at [404, 322] on span "Gomb" at bounding box center [412, 319] width 16 height 6
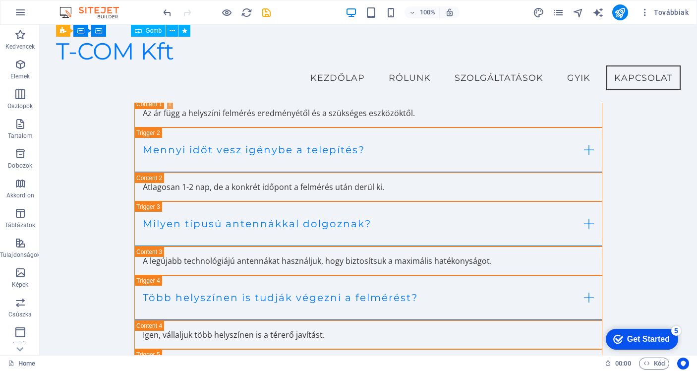
scroll to position [1548, 0]
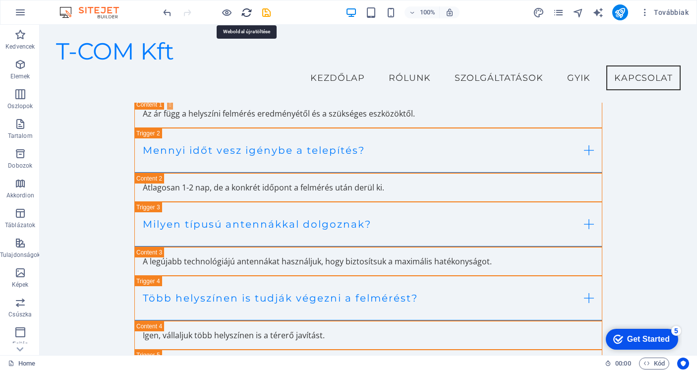
click at [247, 11] on icon "reload" at bounding box center [246, 12] width 11 height 11
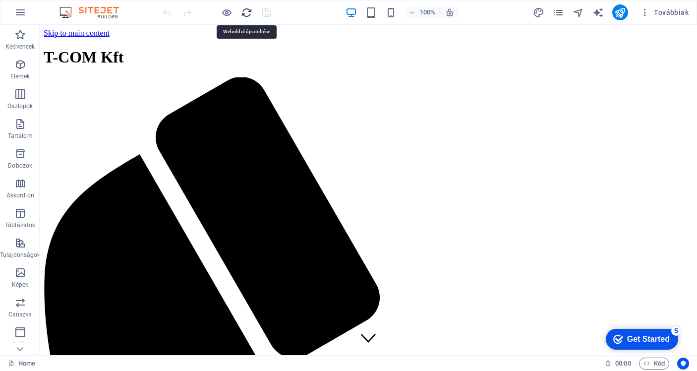
scroll to position [0, 0]
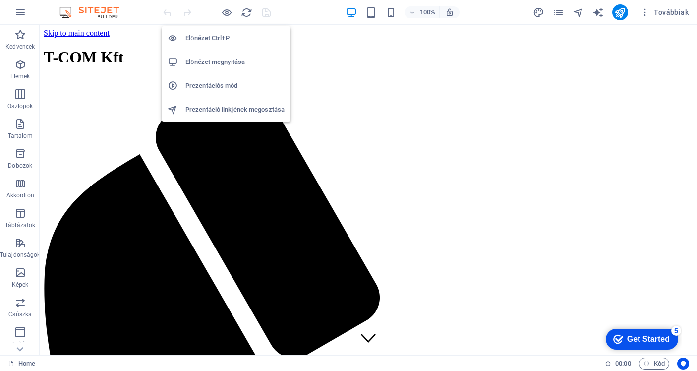
click at [218, 59] on h6 "Előnézet megnyitása" at bounding box center [234, 62] width 99 height 12
